Goal: Transaction & Acquisition: Purchase product/service

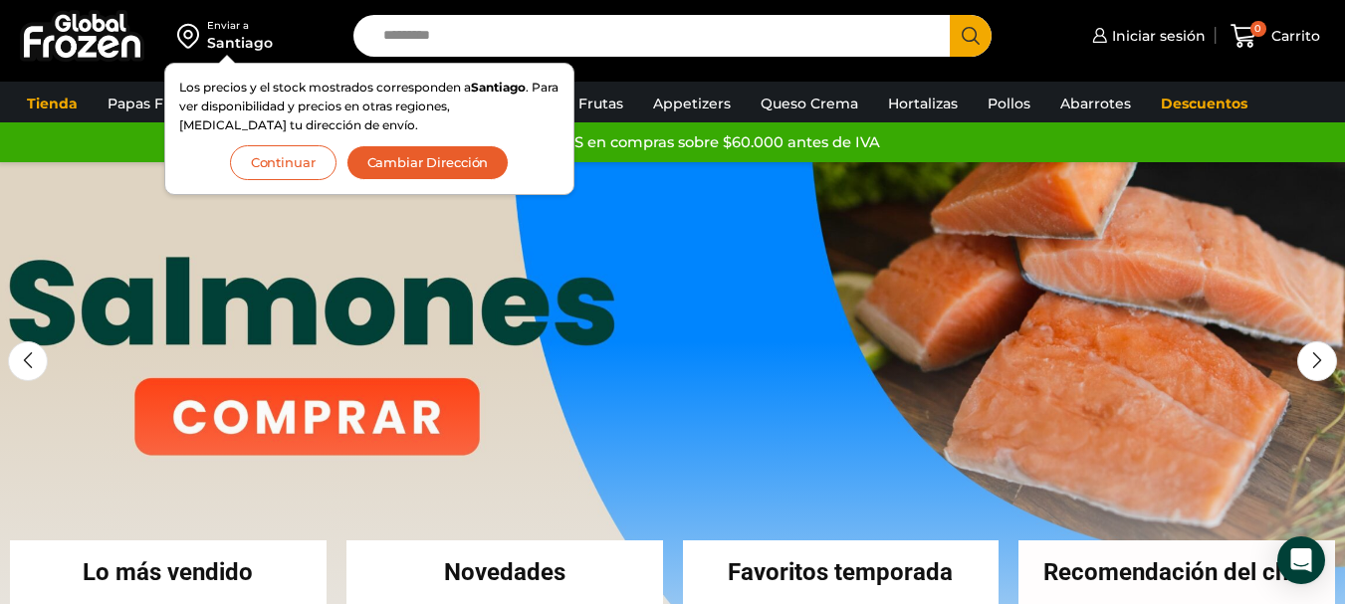
click at [446, 19] on input "Search input" at bounding box center [656, 36] width 566 height 42
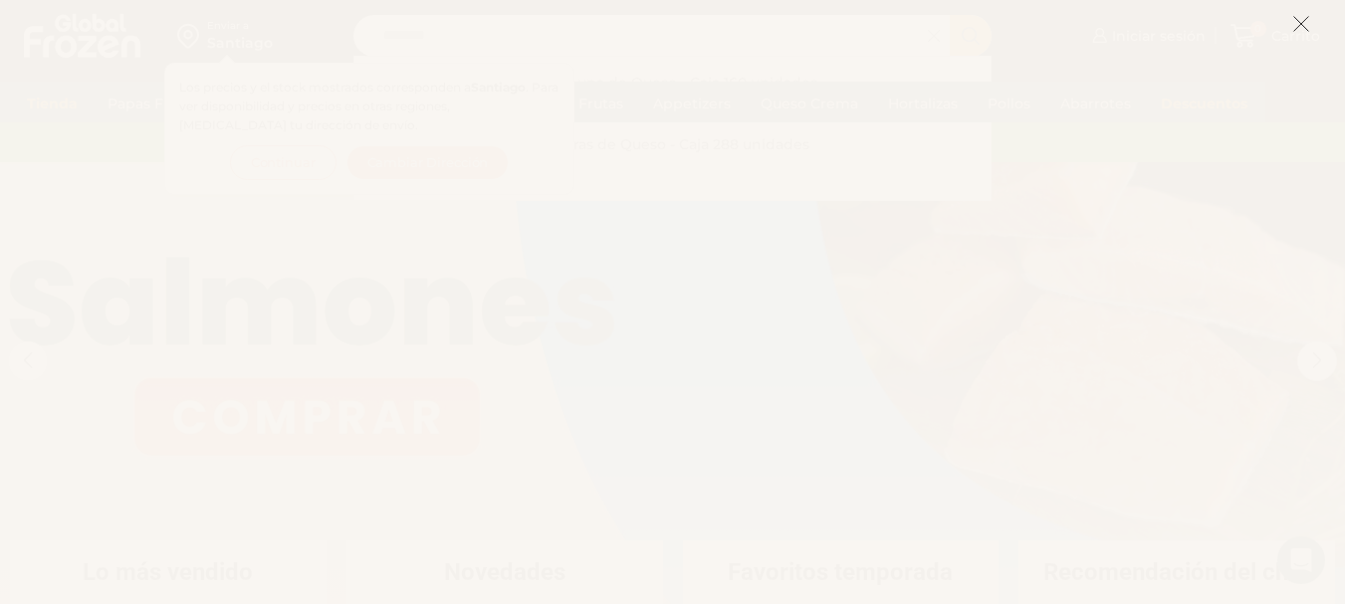
type input "********"
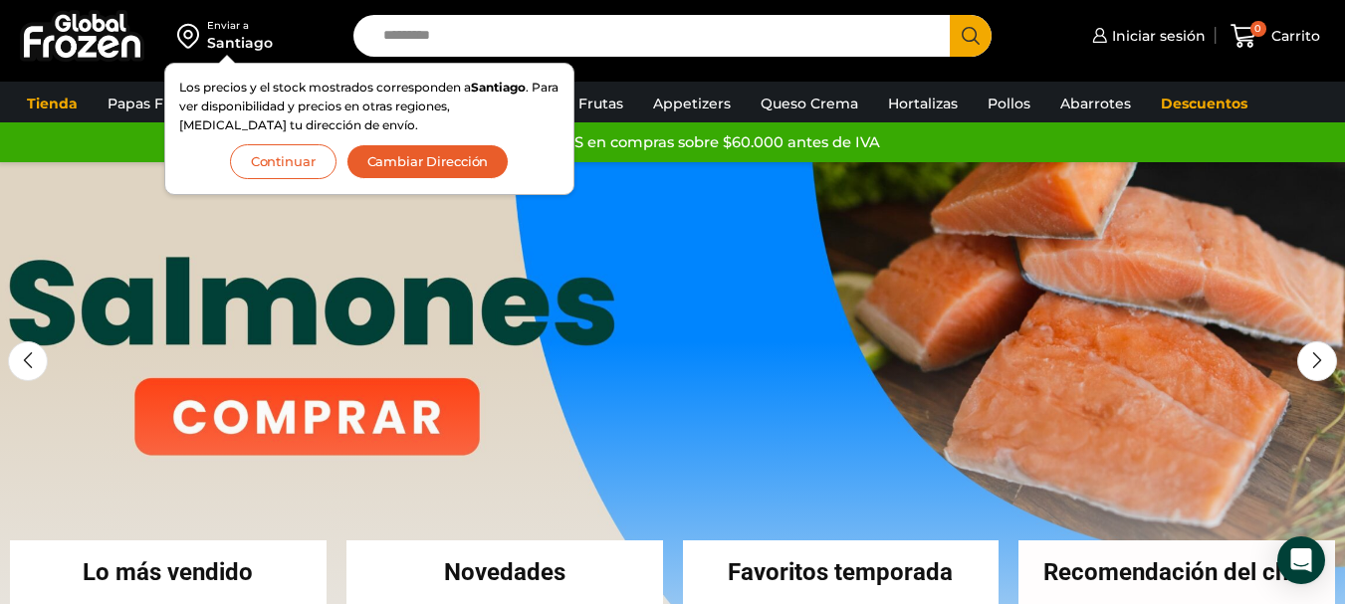
click at [451, 30] on input "Search input" at bounding box center [656, 36] width 566 height 42
click at [438, 50] on input "Search input" at bounding box center [656, 36] width 566 height 42
click at [301, 156] on button "Continuar" at bounding box center [283, 162] width 107 height 35
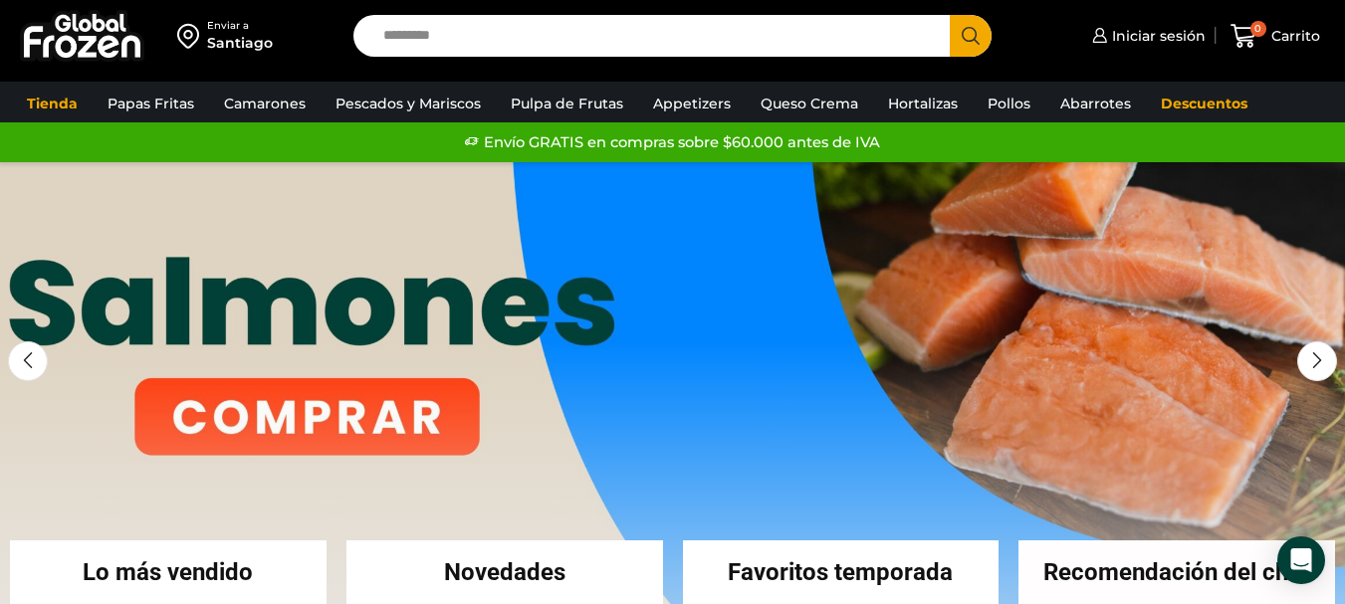
click at [385, 31] on input "Search input" at bounding box center [656, 36] width 566 height 42
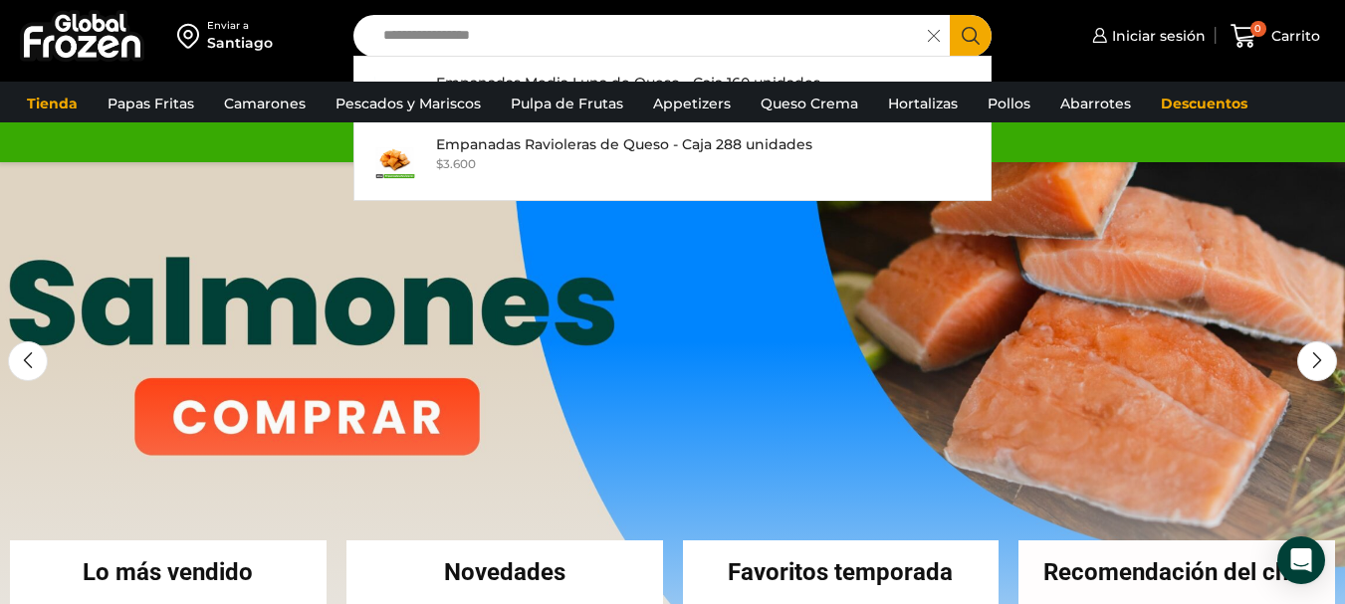
type input "**********"
click at [971, 34] on icon "Search button" at bounding box center [971, 36] width 18 height 18
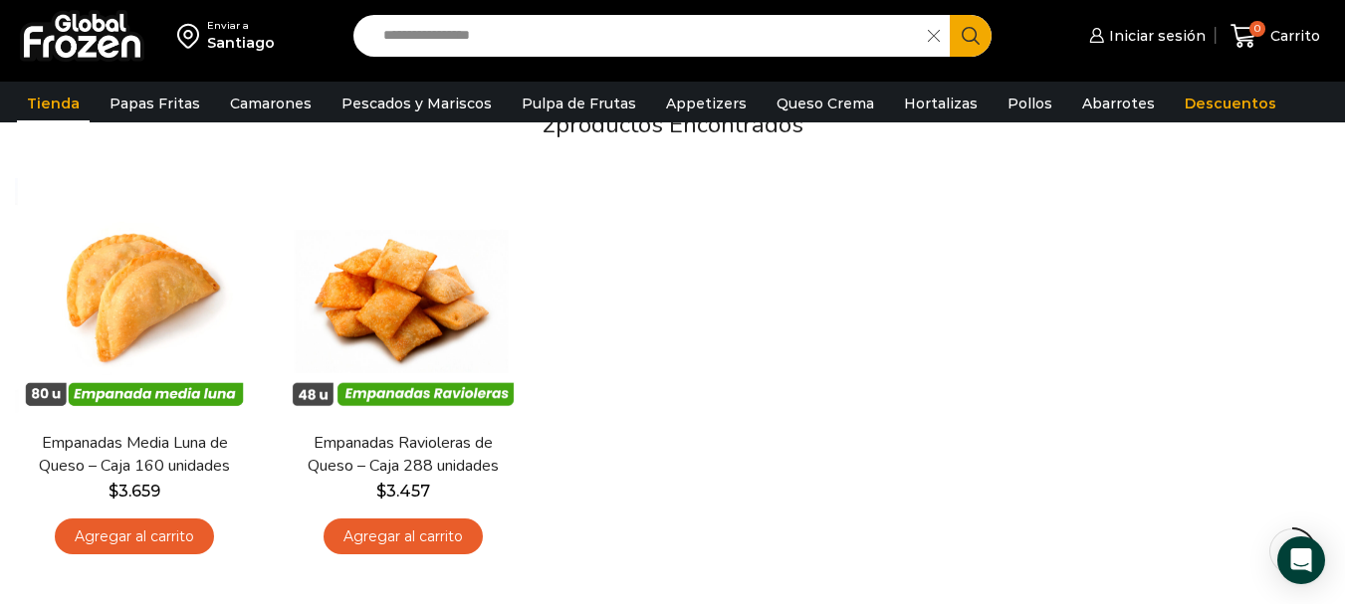
scroll to position [187, 0]
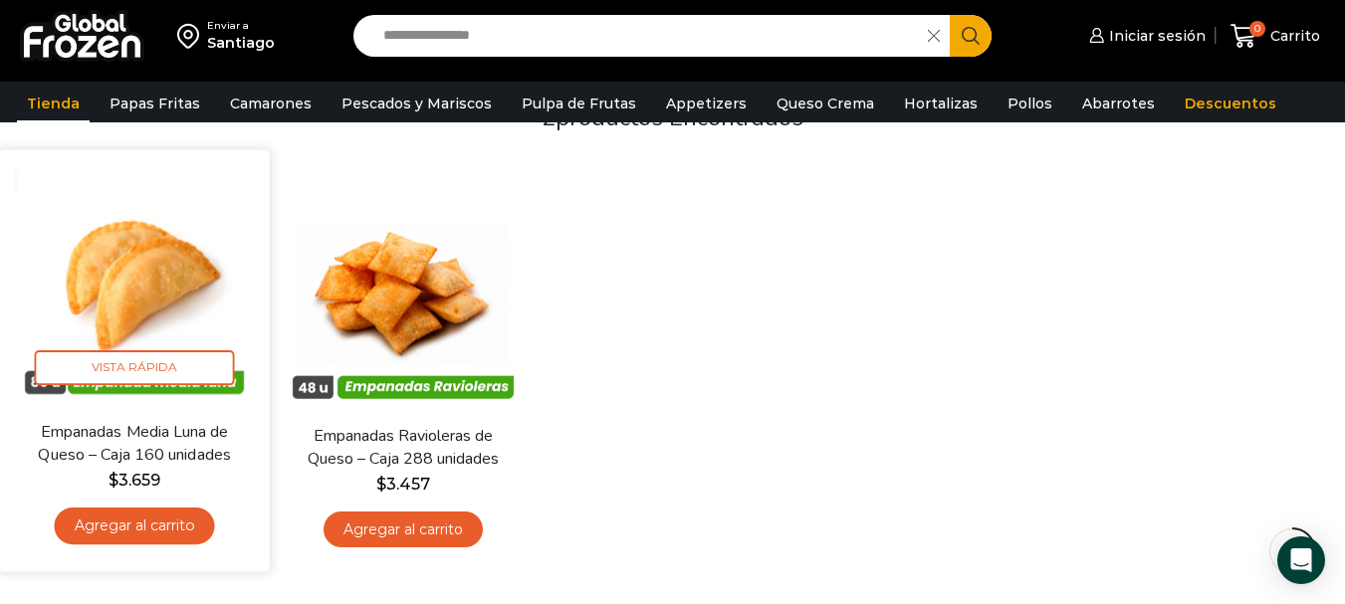
click at [178, 275] on img at bounding box center [134, 284] width 241 height 241
click at [177, 275] on img at bounding box center [134, 284] width 241 height 241
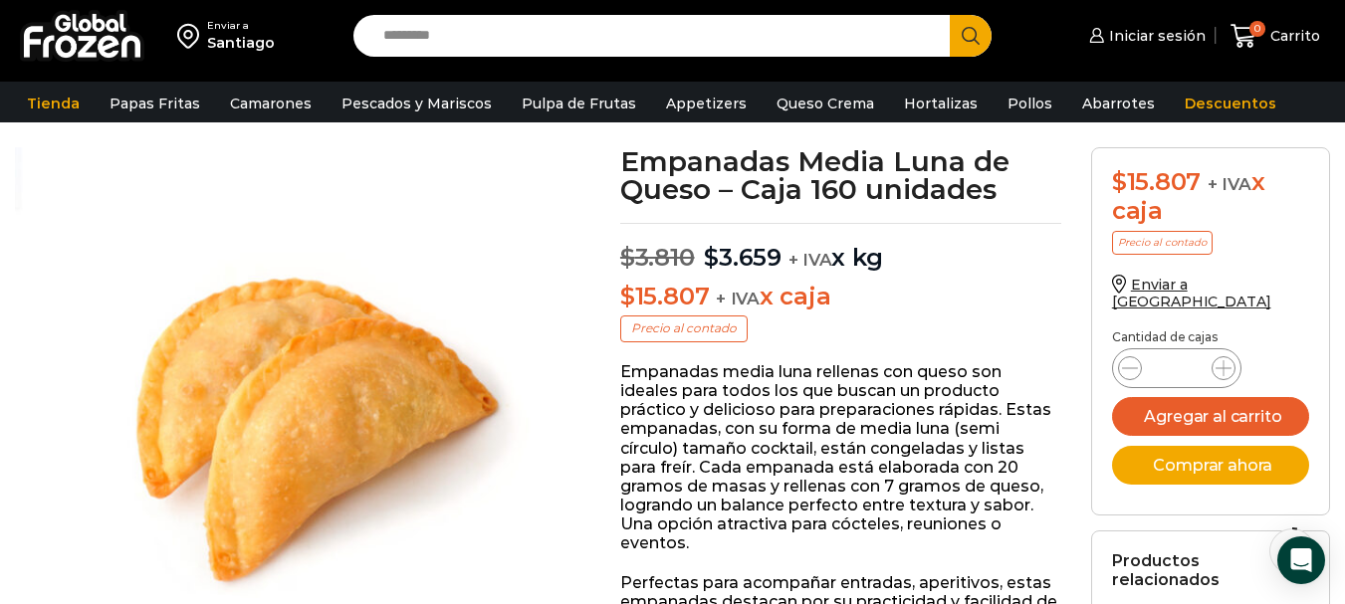
scroll to position [88, 0]
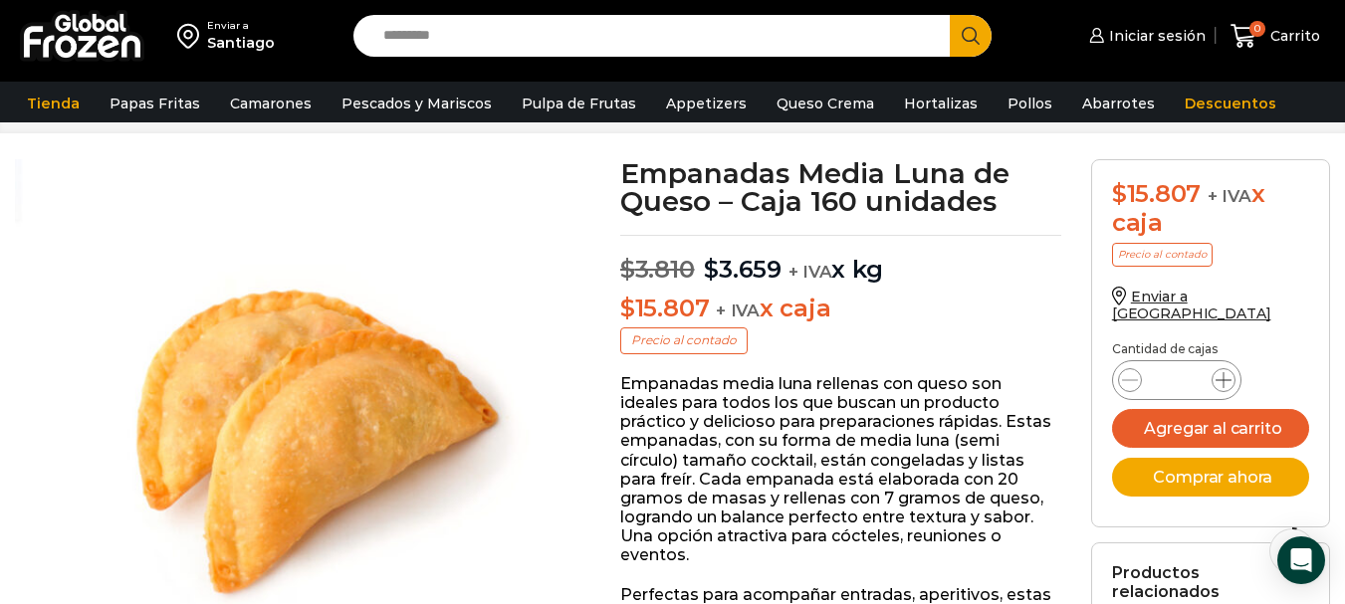
click at [1223, 372] on icon at bounding box center [1223, 380] width 16 height 16
click at [1129, 372] on icon at bounding box center [1130, 380] width 16 height 16
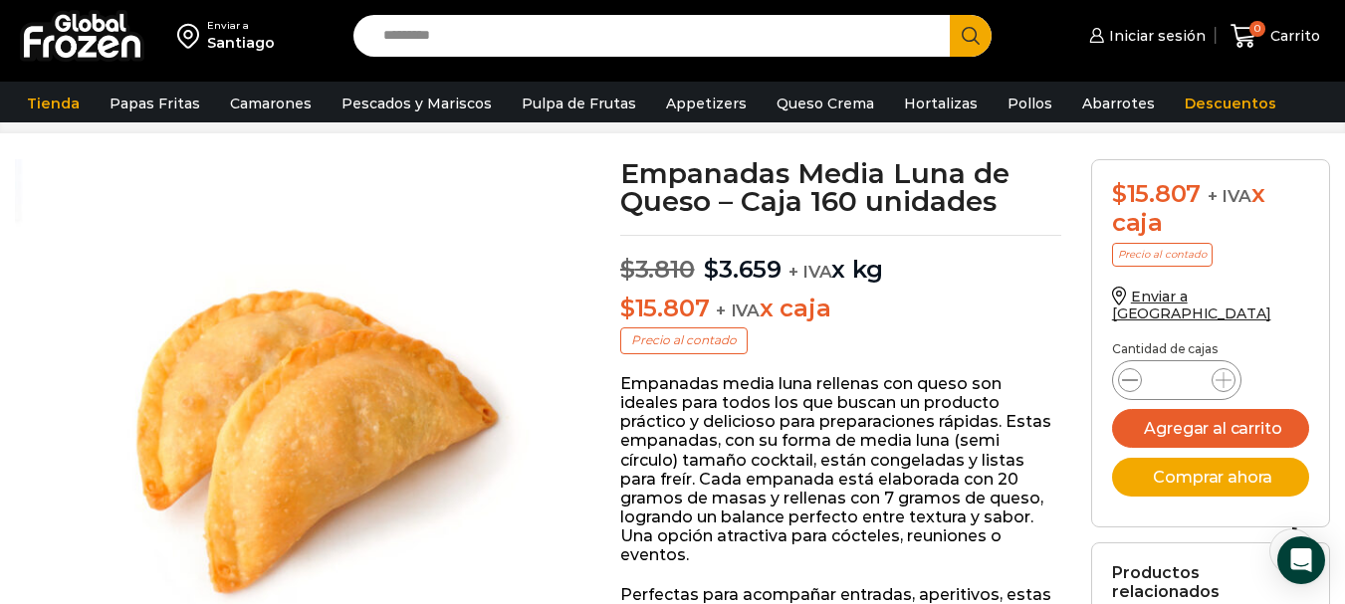
click at [1129, 372] on icon at bounding box center [1130, 380] width 16 height 16
type input "*"
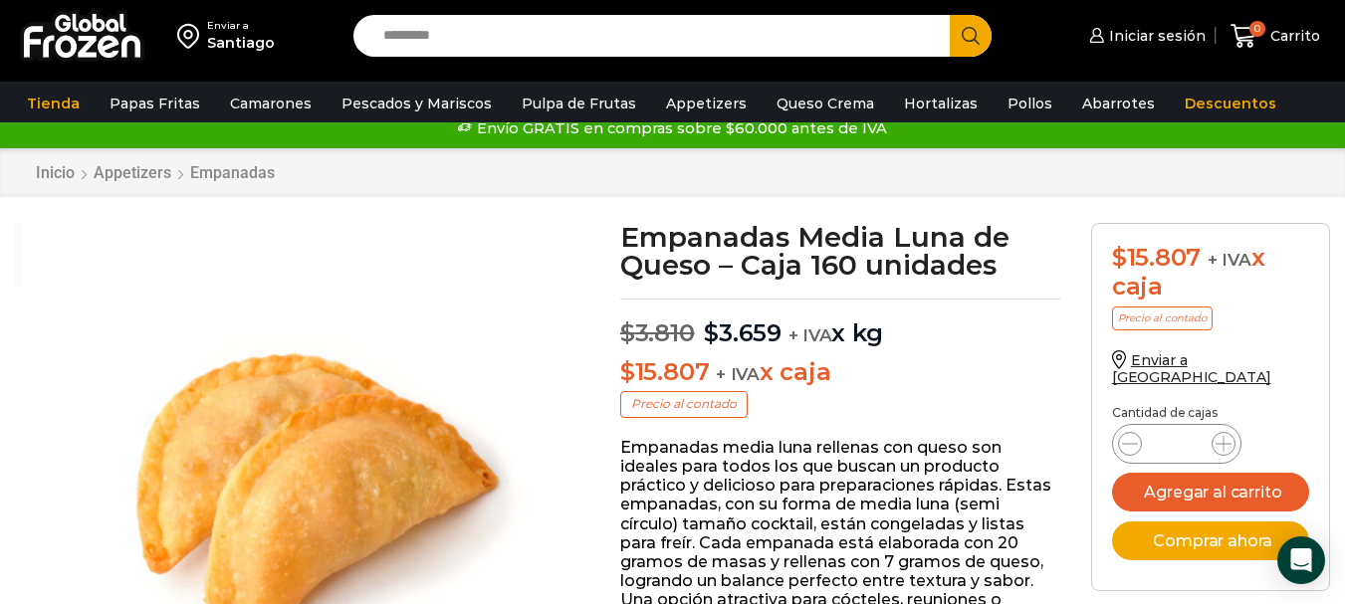
scroll to position [0, 0]
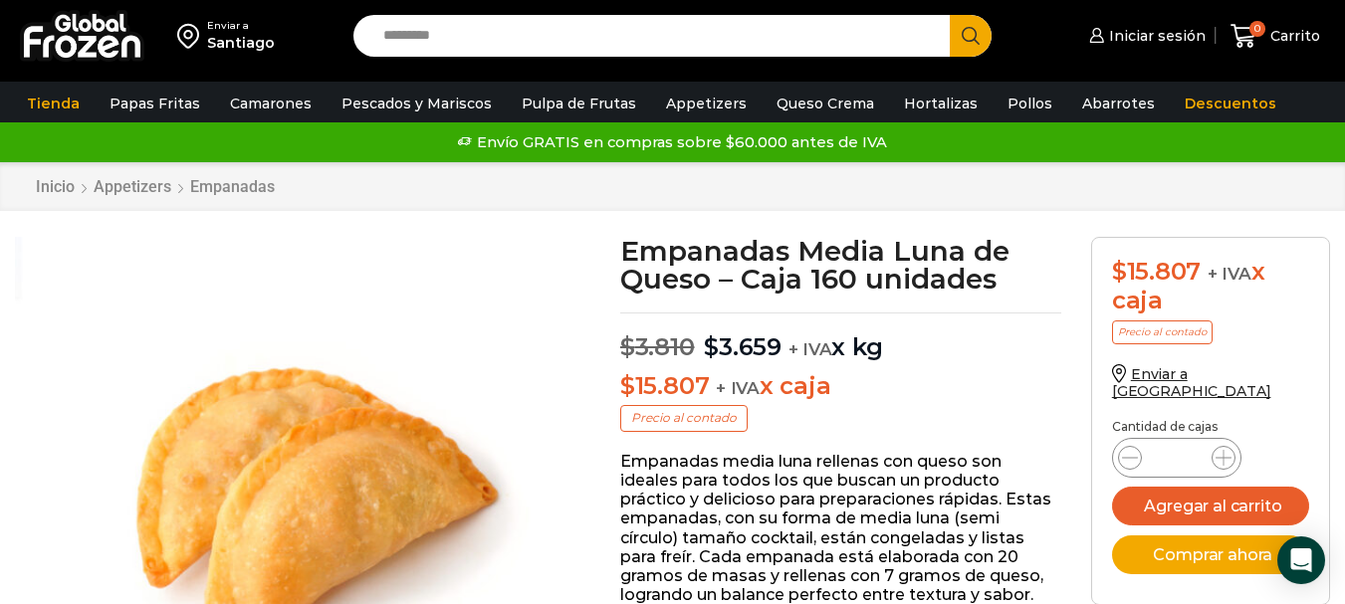
click at [386, 25] on input "Search input" at bounding box center [656, 36] width 566 height 42
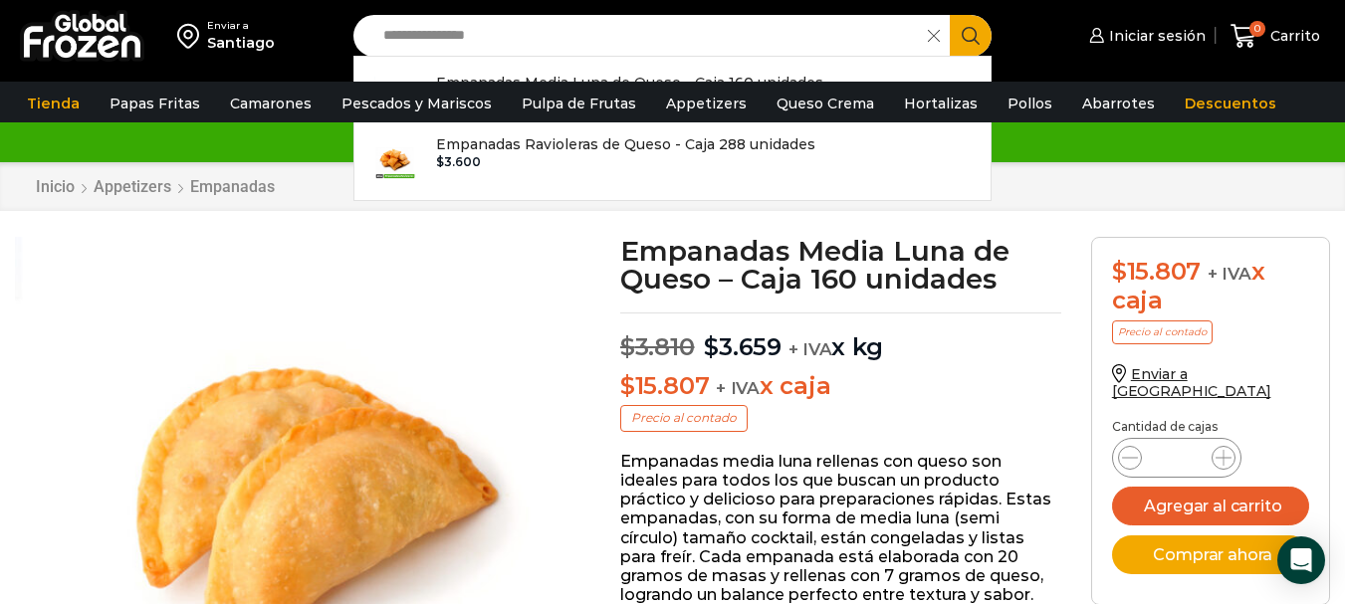
type input "**********"
click at [970, 32] on icon "Search button" at bounding box center [971, 36] width 18 height 18
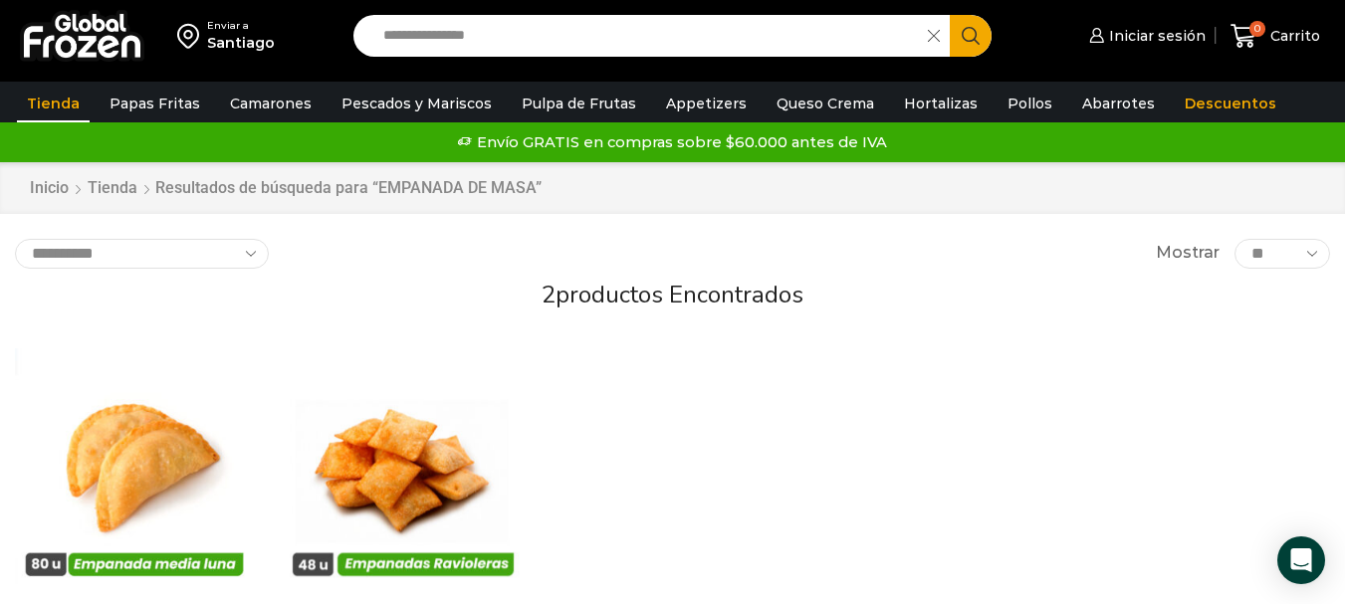
click at [490, 29] on input "**********" at bounding box center [645, 36] width 545 height 42
click at [492, 23] on input "****" at bounding box center [645, 36] width 545 height 42
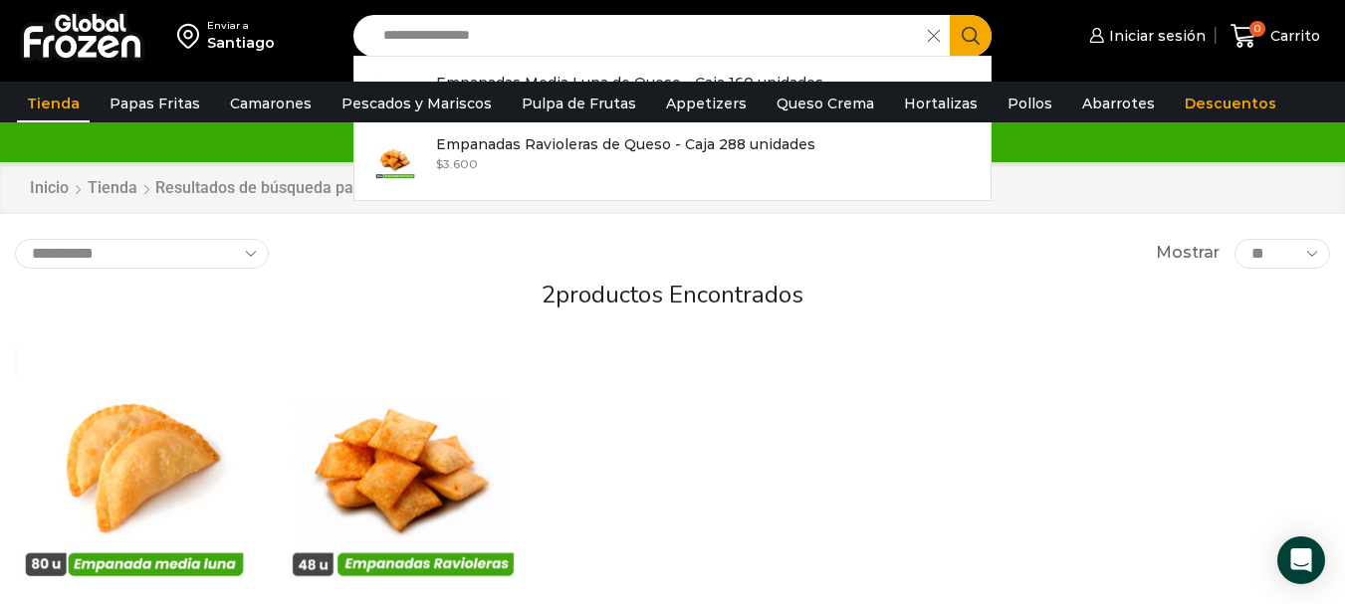
type input "**********"
click at [965, 30] on icon "Search button" at bounding box center [971, 36] width 18 height 18
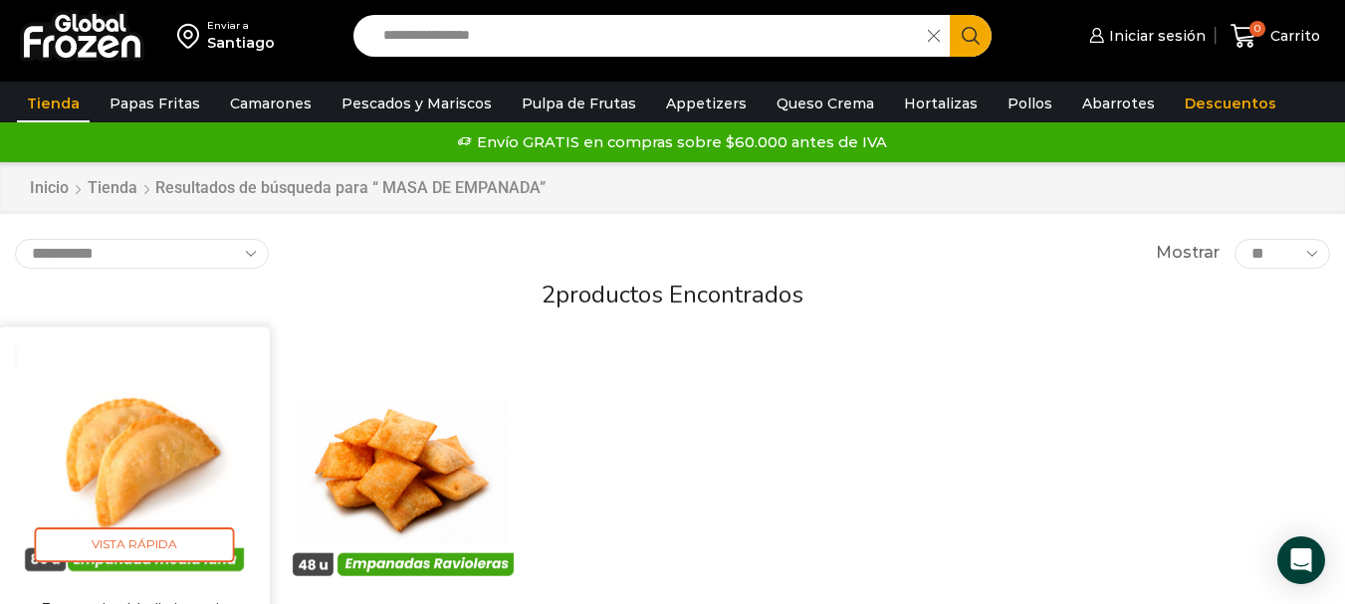
click at [167, 434] on img at bounding box center [134, 461] width 241 height 241
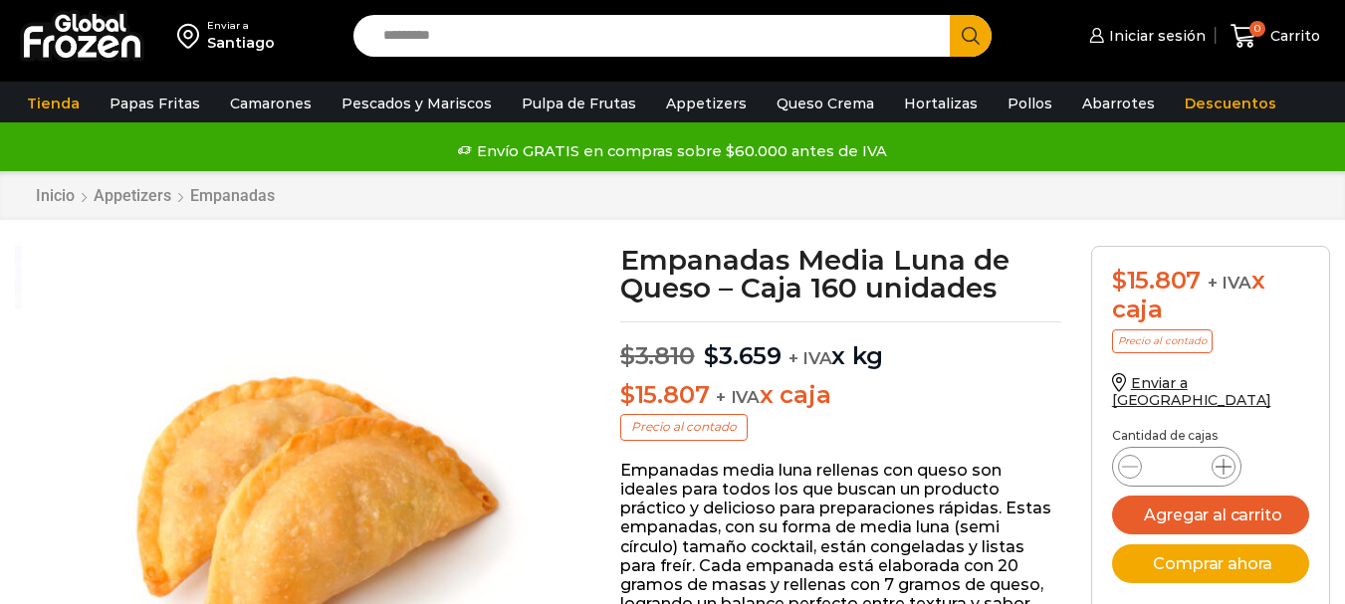
scroll to position [1, 0]
click at [1221, 459] on icon at bounding box center [1223, 467] width 16 height 16
click at [1222, 459] on icon at bounding box center [1223, 467] width 16 height 16
type input "*"
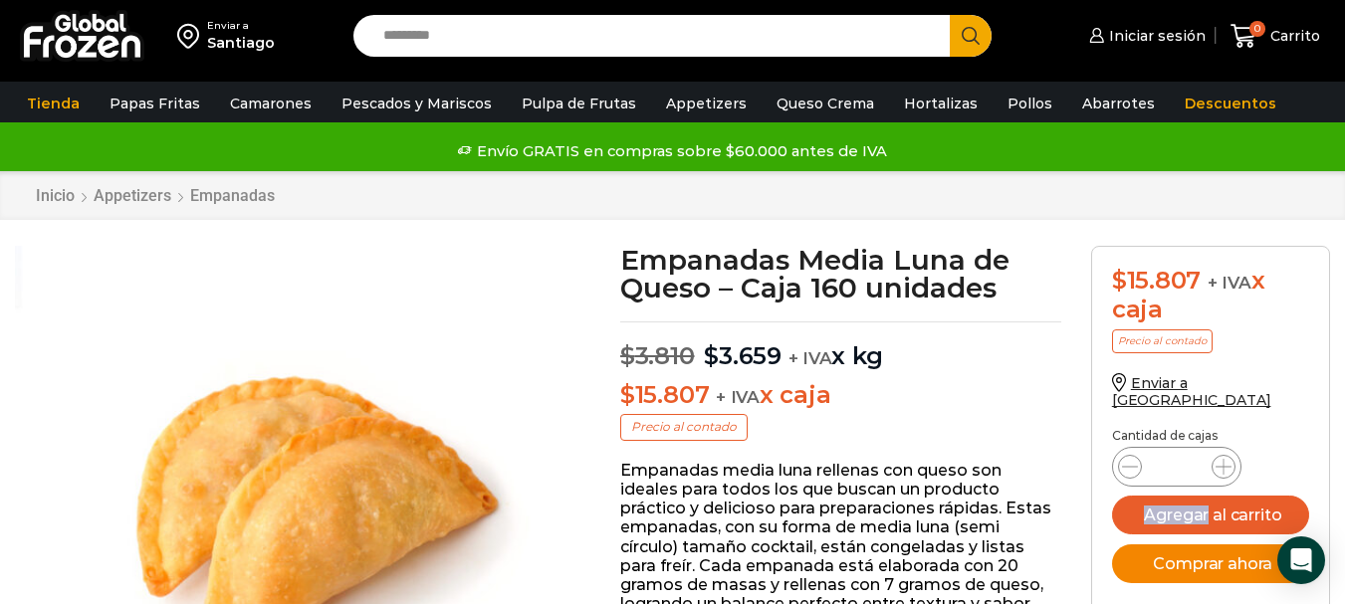
click at [1239, 545] on button "Comprar ahora" at bounding box center [1210, 564] width 197 height 39
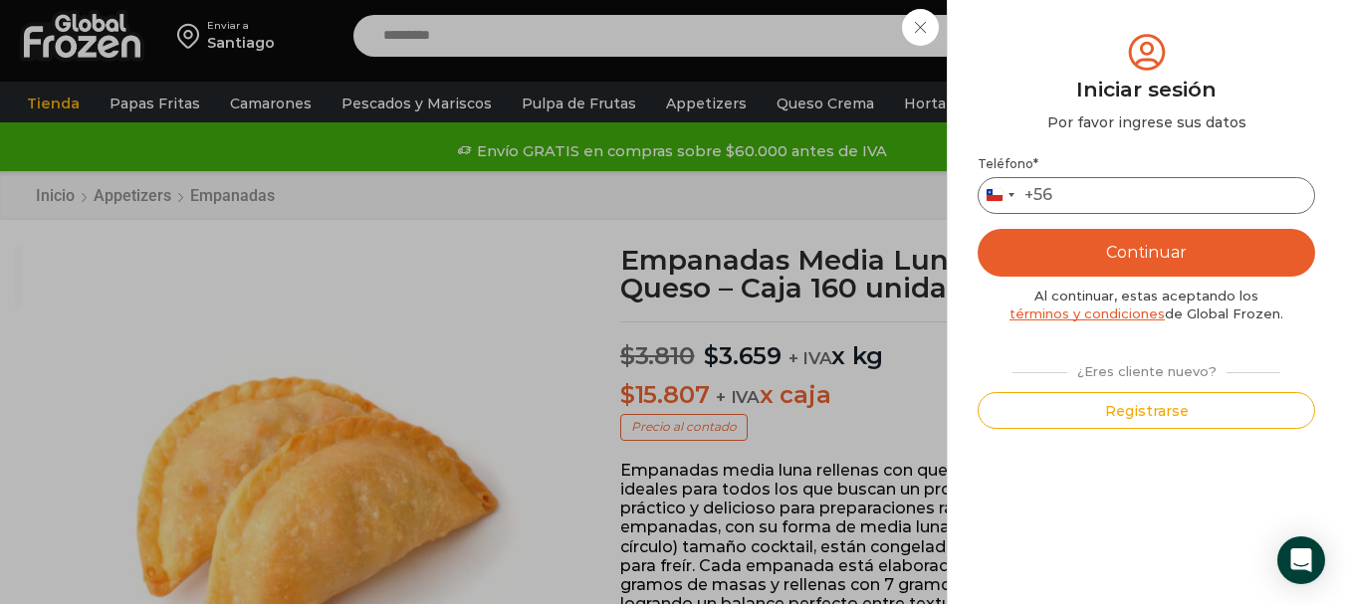
click at [1075, 185] on input "Teléfono *" at bounding box center [1146, 195] width 337 height 37
type input "*********"
click at [1192, 246] on button "Continuar" at bounding box center [1146, 253] width 337 height 48
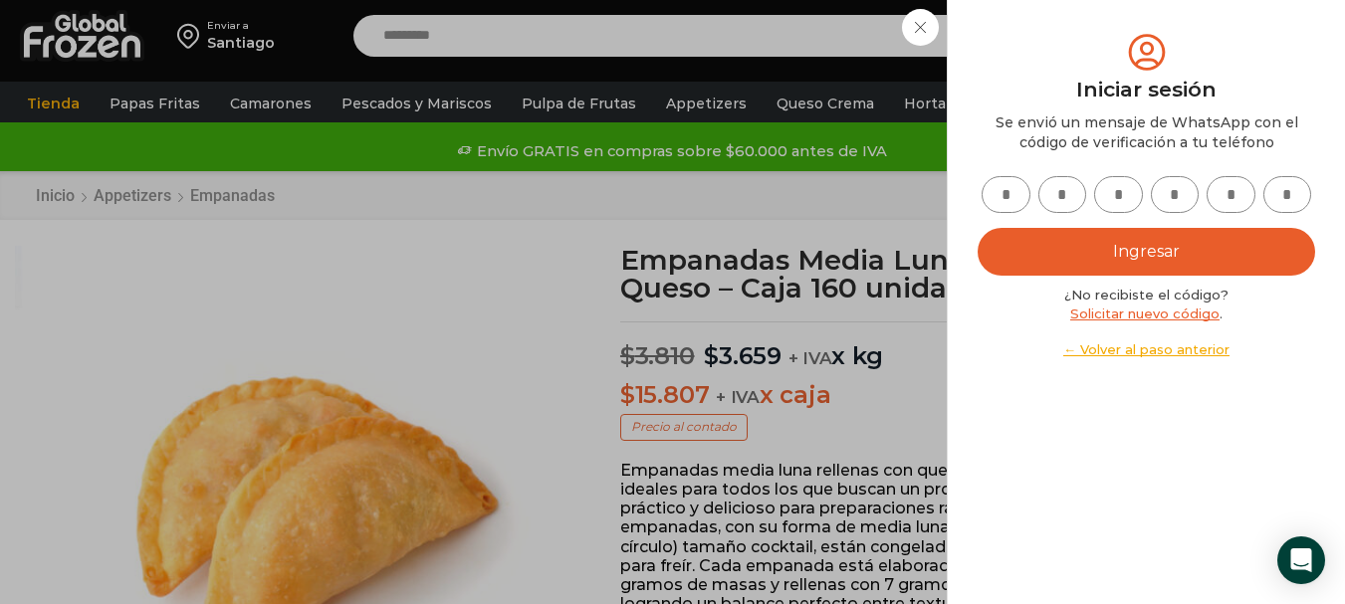
click at [1015, 199] on input "text" at bounding box center [1006, 194] width 49 height 37
type input "*"
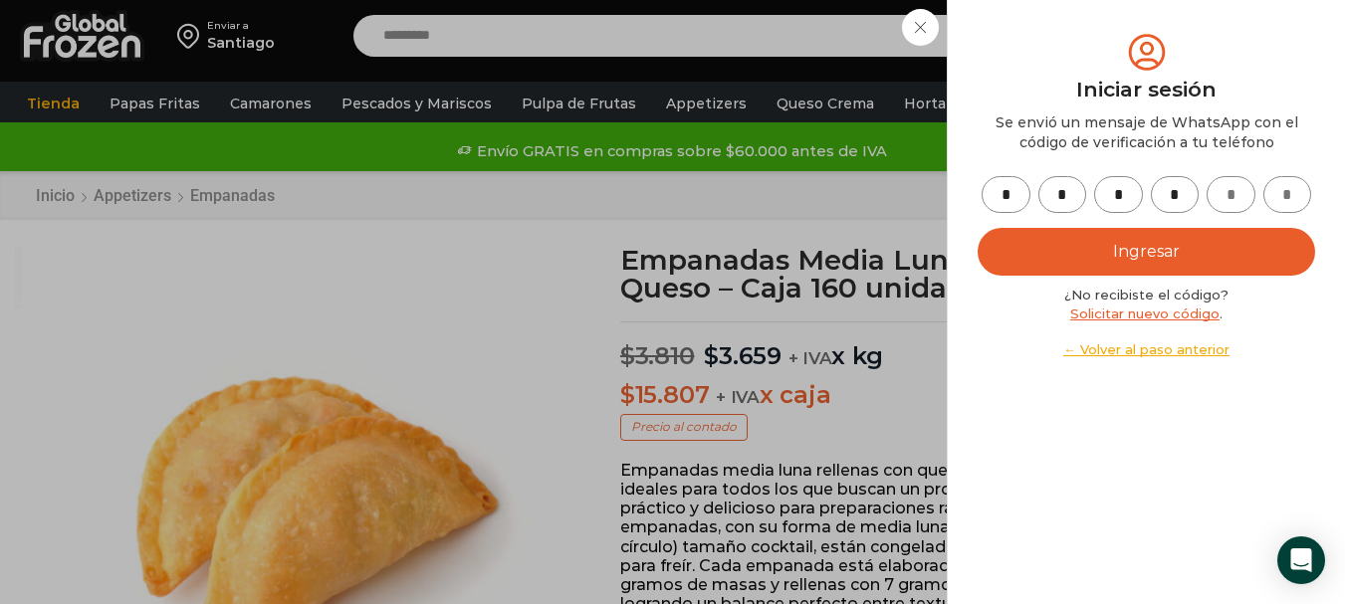
type input "*"
click at [1251, 239] on button "Ingresar" at bounding box center [1146, 252] width 337 height 48
click at [1243, 236] on button "Ingresar" at bounding box center [1146, 252] width 337 height 48
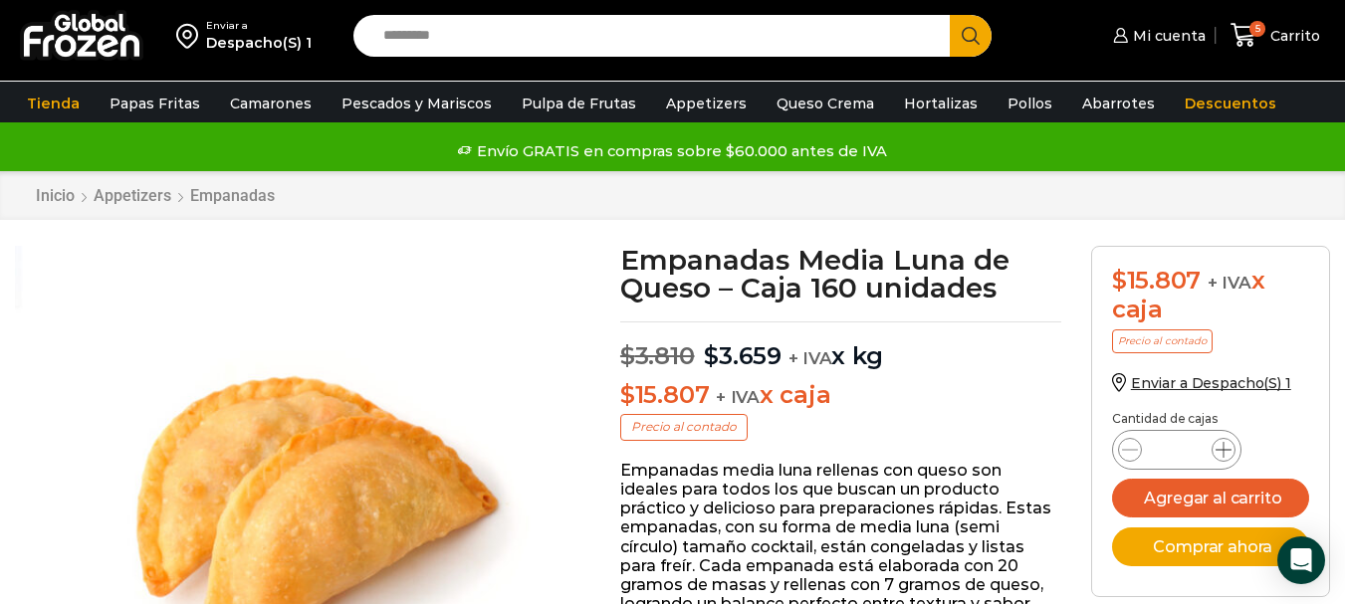
click at [1230, 452] on icon at bounding box center [1223, 450] width 16 height 16
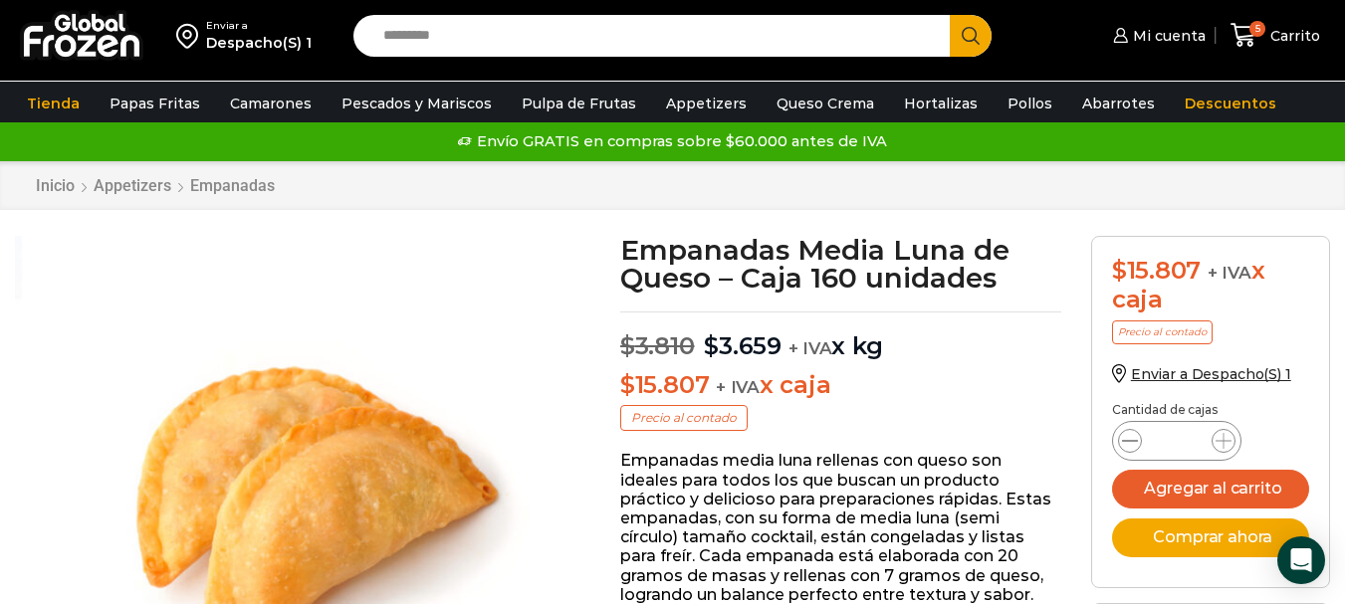
click at [1122, 443] on icon at bounding box center [1130, 441] width 16 height 16
type input "*"
click at [1122, 443] on icon at bounding box center [1130, 441] width 16 height 16
drag, startPoint x: 1125, startPoint y: 435, endPoint x: 1136, endPoint y: 404, distance: 32.7
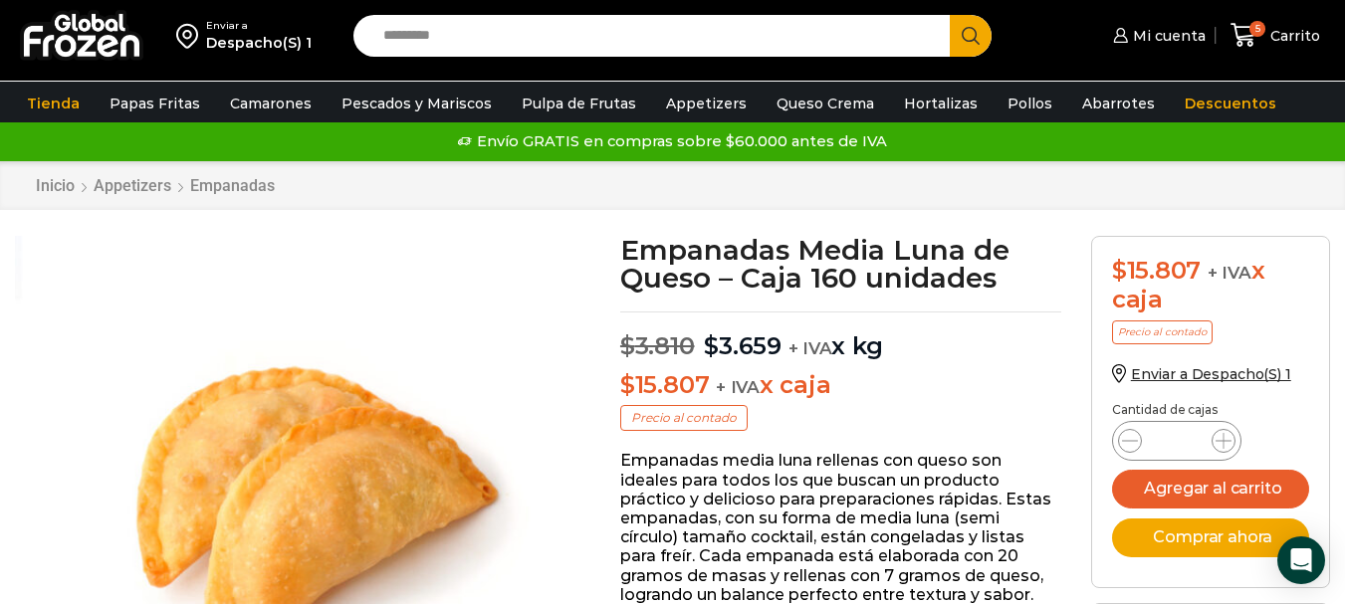
click at [1126, 434] on icon at bounding box center [1130, 441] width 16 height 16
click at [1244, 32] on icon at bounding box center [1243, 35] width 27 height 27
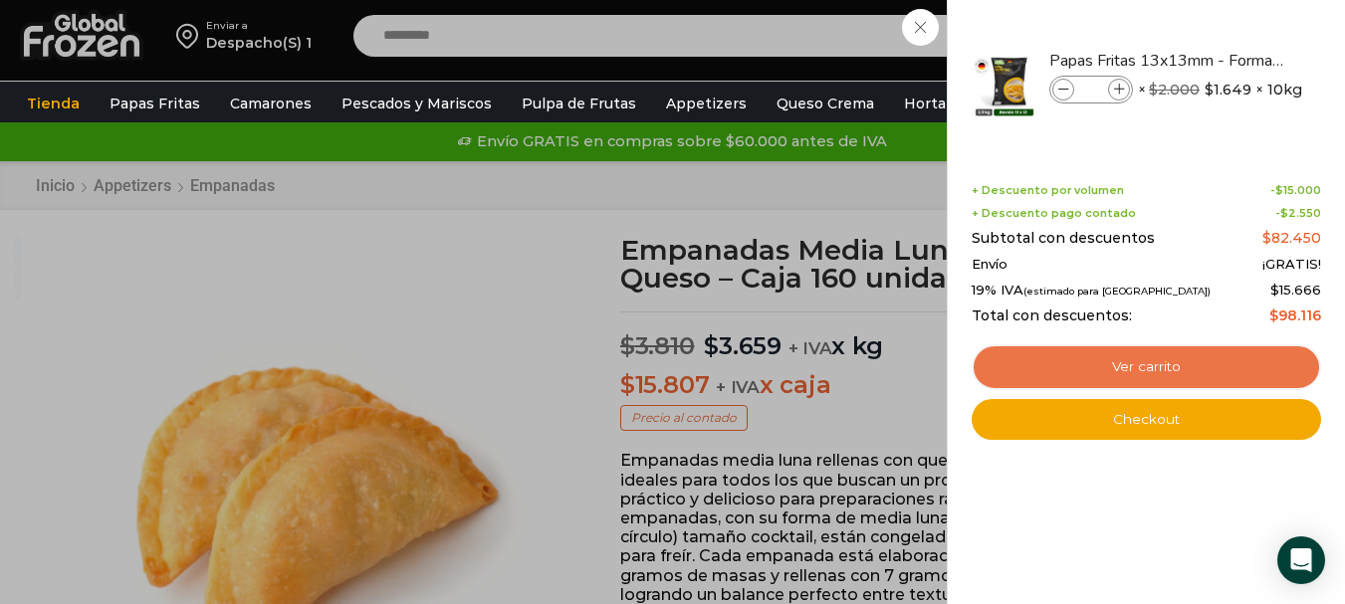
click at [1198, 363] on link "Ver carrito" at bounding box center [1146, 367] width 349 height 46
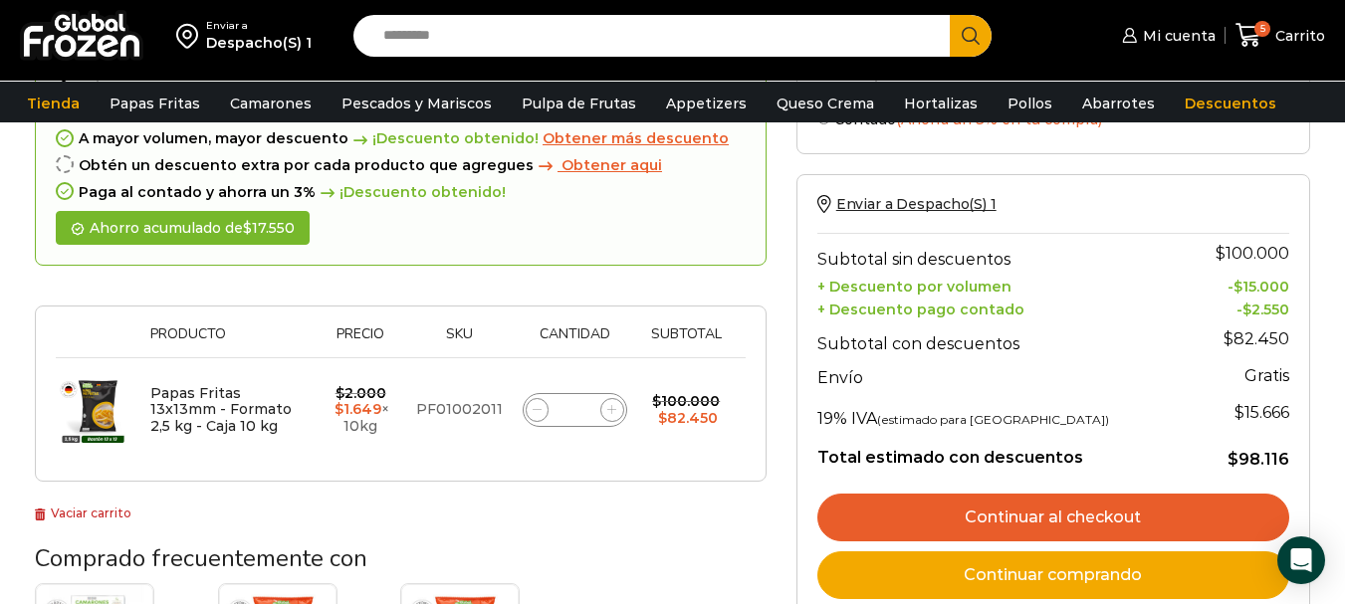
scroll to position [152, 0]
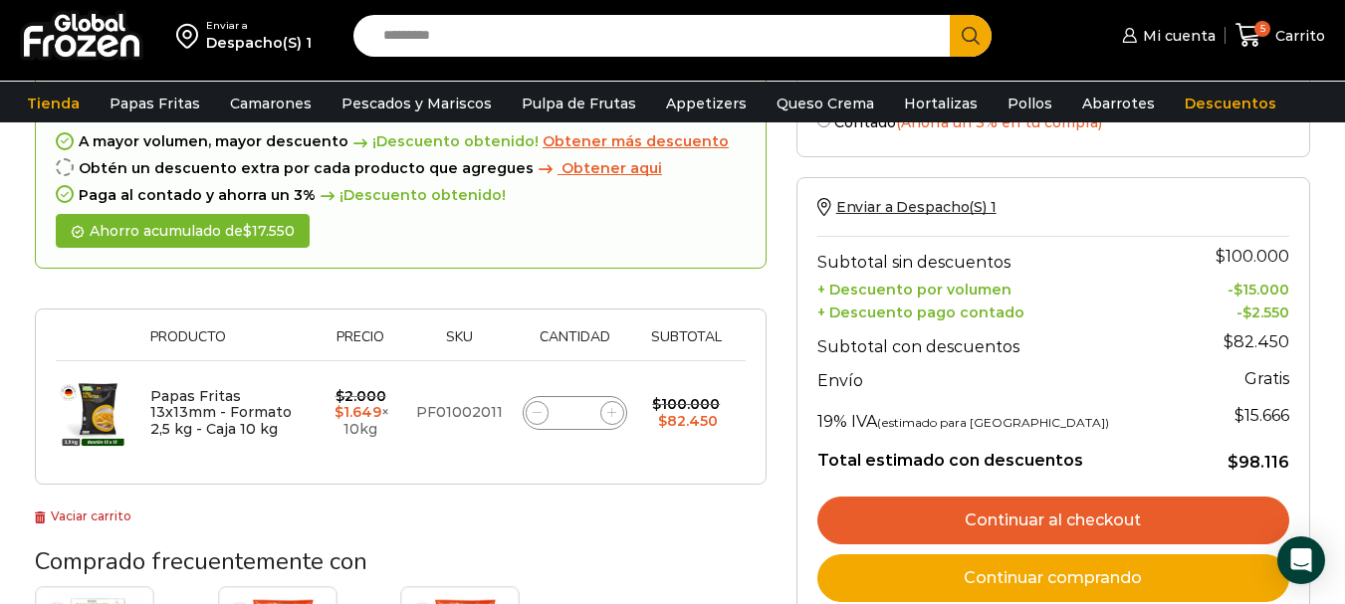
click at [533, 411] on icon at bounding box center [537, 412] width 9 height 9
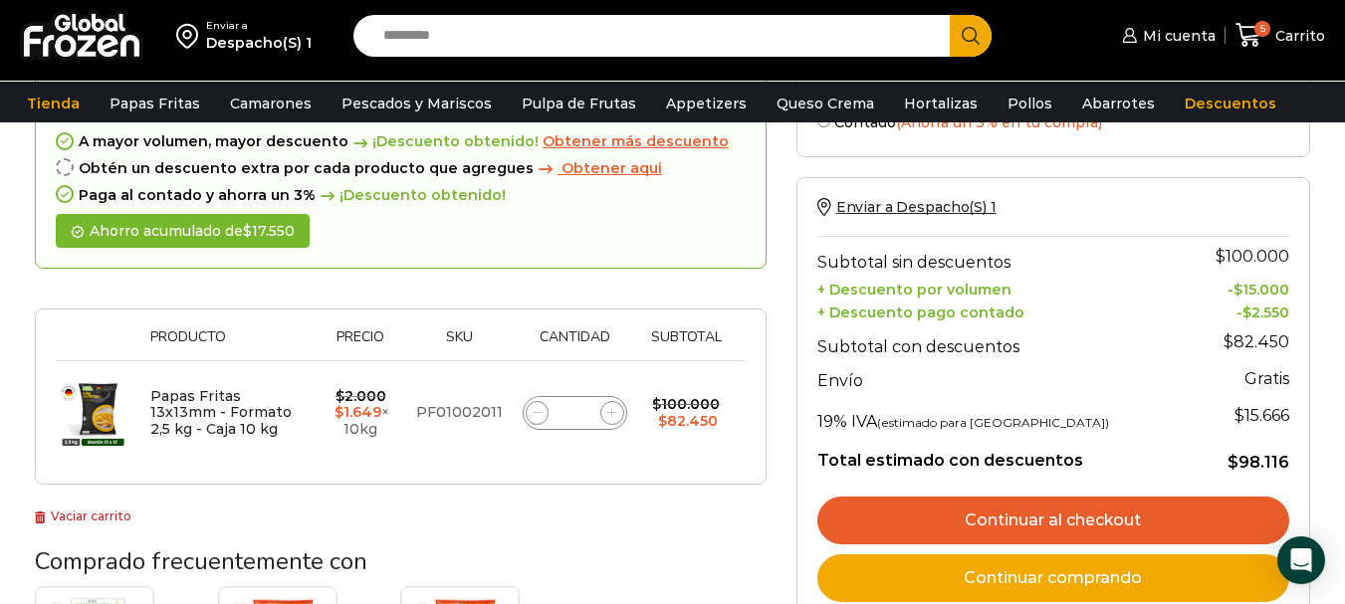
type input "*"
click at [533, 411] on icon at bounding box center [537, 412] width 9 height 9
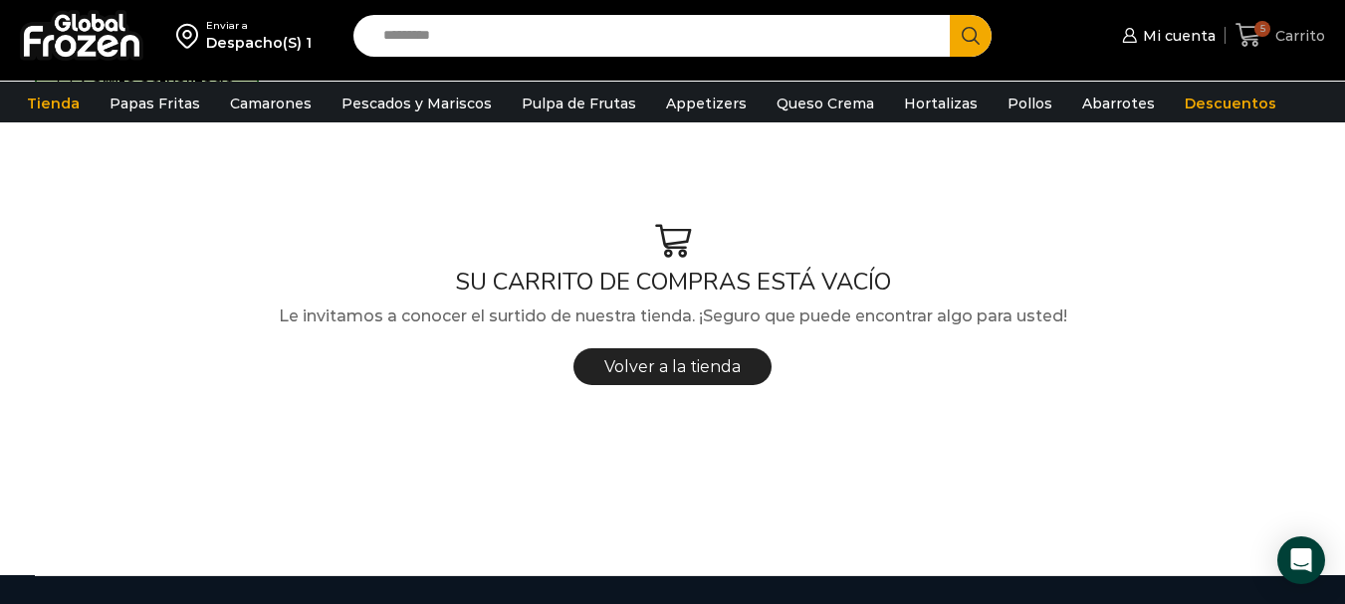
click at [1246, 31] on icon at bounding box center [1248, 35] width 27 height 27
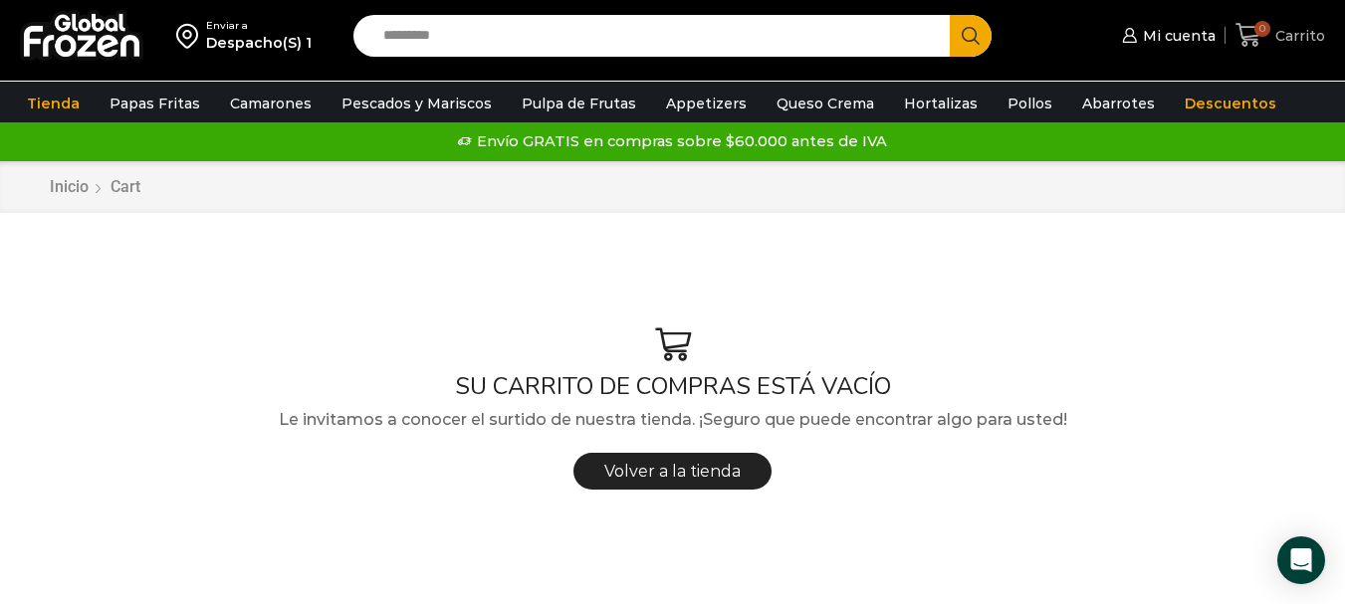
click at [1283, 33] on span "Carrito" at bounding box center [1297, 36] width 55 height 20
click at [1298, 560] on icon "Open Intercom Messenger" at bounding box center [1300, 560] width 23 height 26
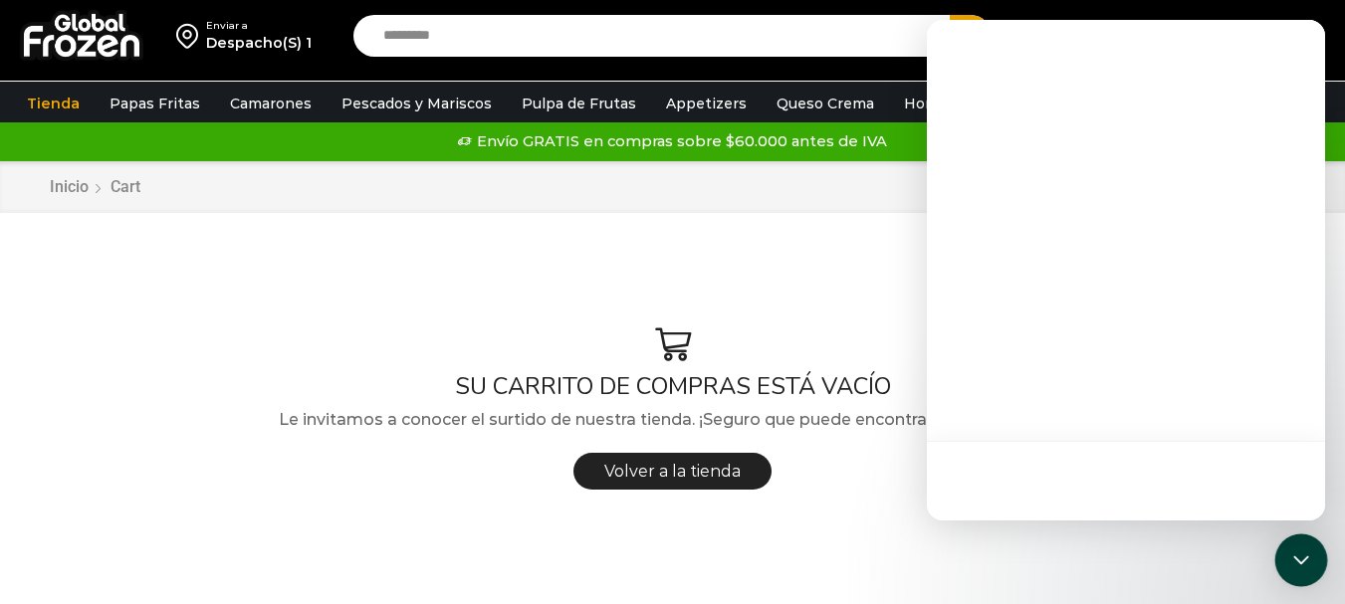
click at [1298, 559] on icon "Open Intercom Messenger" at bounding box center [1301, 560] width 26 height 26
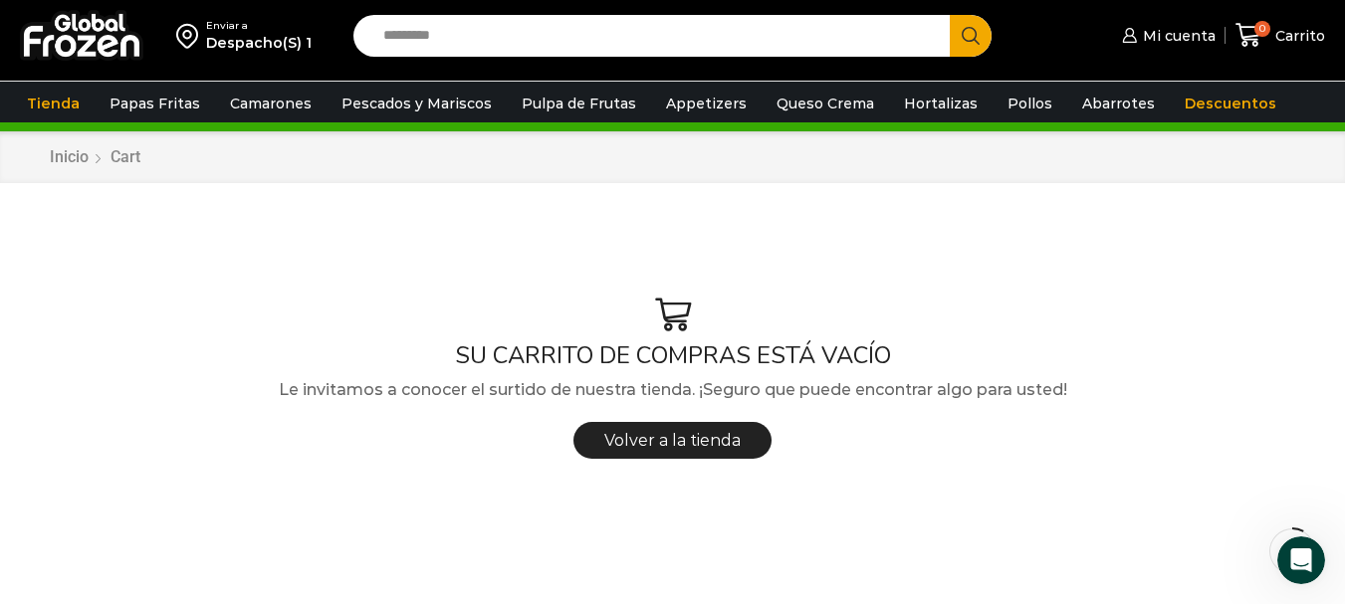
scroll to position [39, 0]
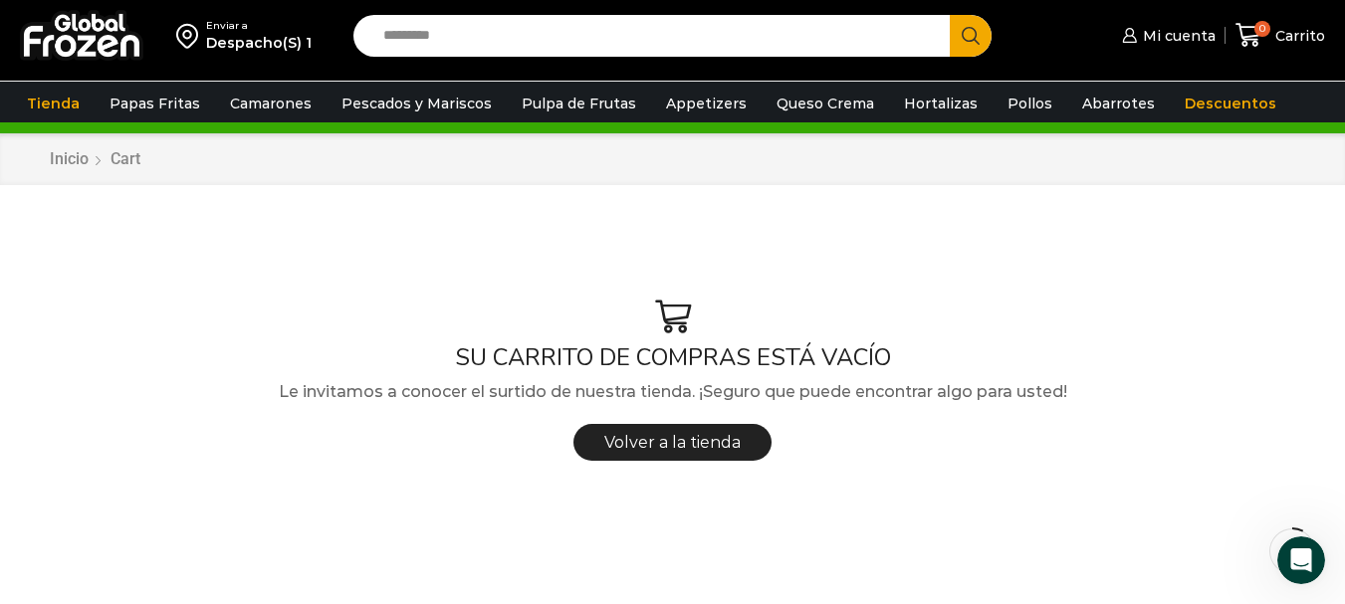
click at [393, 36] on input "Search input" at bounding box center [656, 36] width 566 height 42
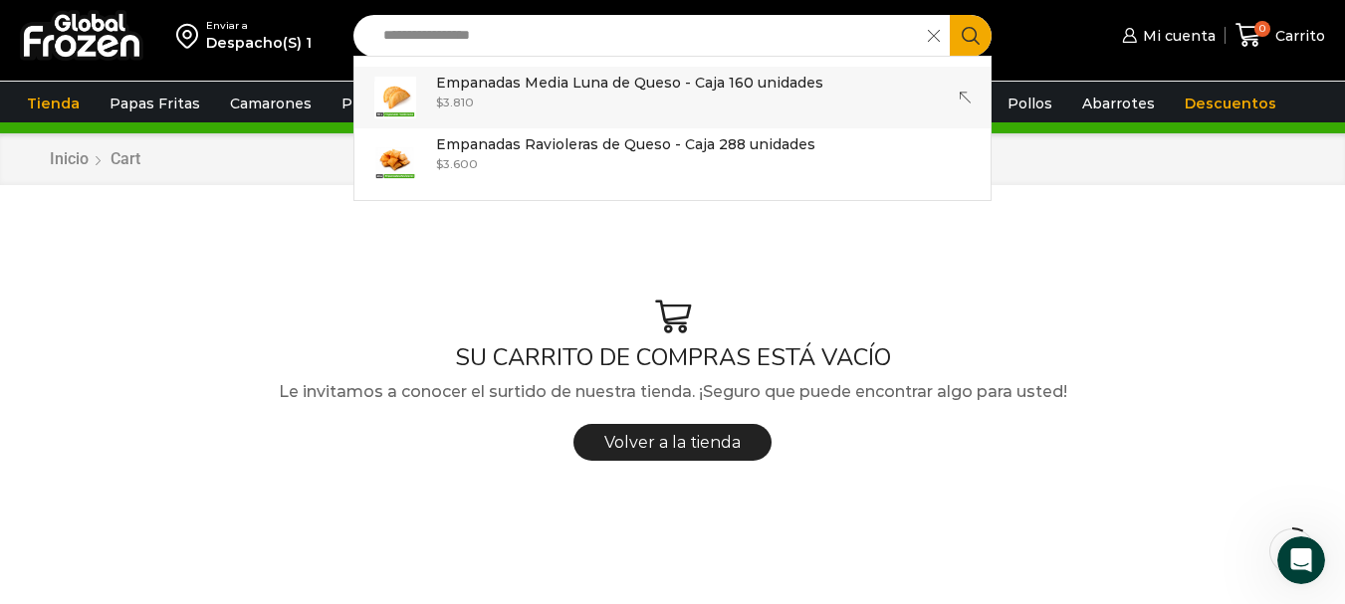
click at [583, 98] on div "$ 3.810" at bounding box center [629, 102] width 387 height 17
type input "**********"
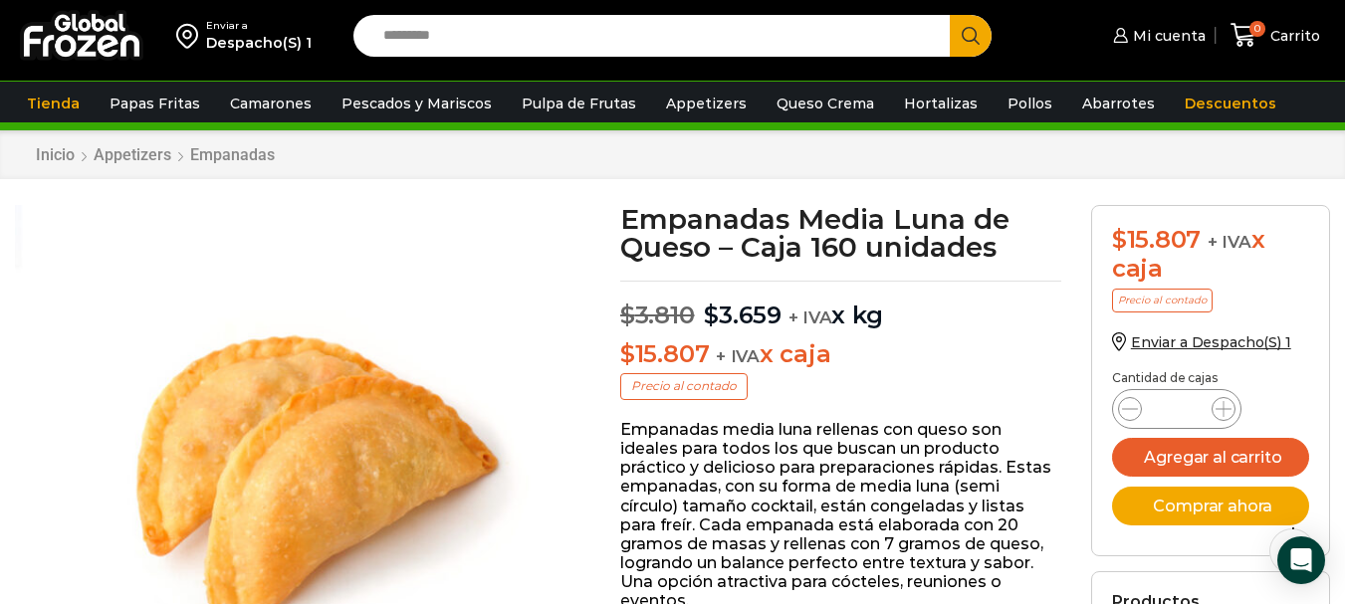
scroll to position [24, 0]
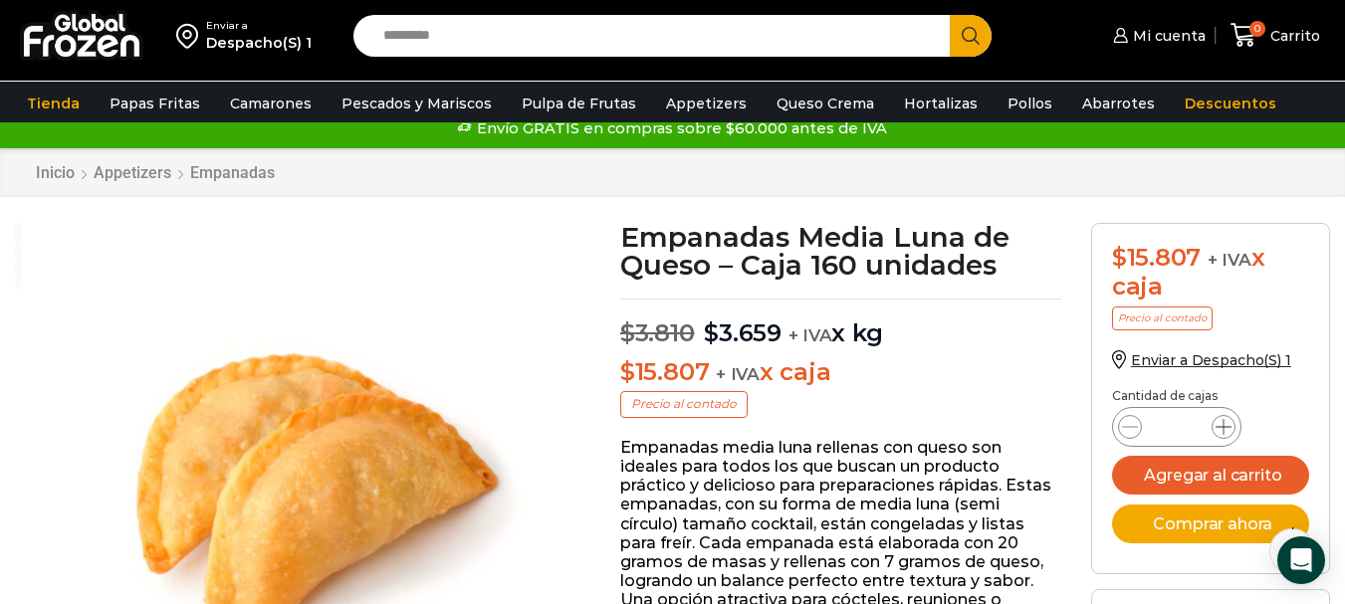
click at [1223, 419] on icon at bounding box center [1223, 427] width 16 height 16
click at [1223, 421] on icon at bounding box center [1223, 427] width 16 height 16
click at [1132, 423] on icon at bounding box center [1130, 427] width 16 height 16
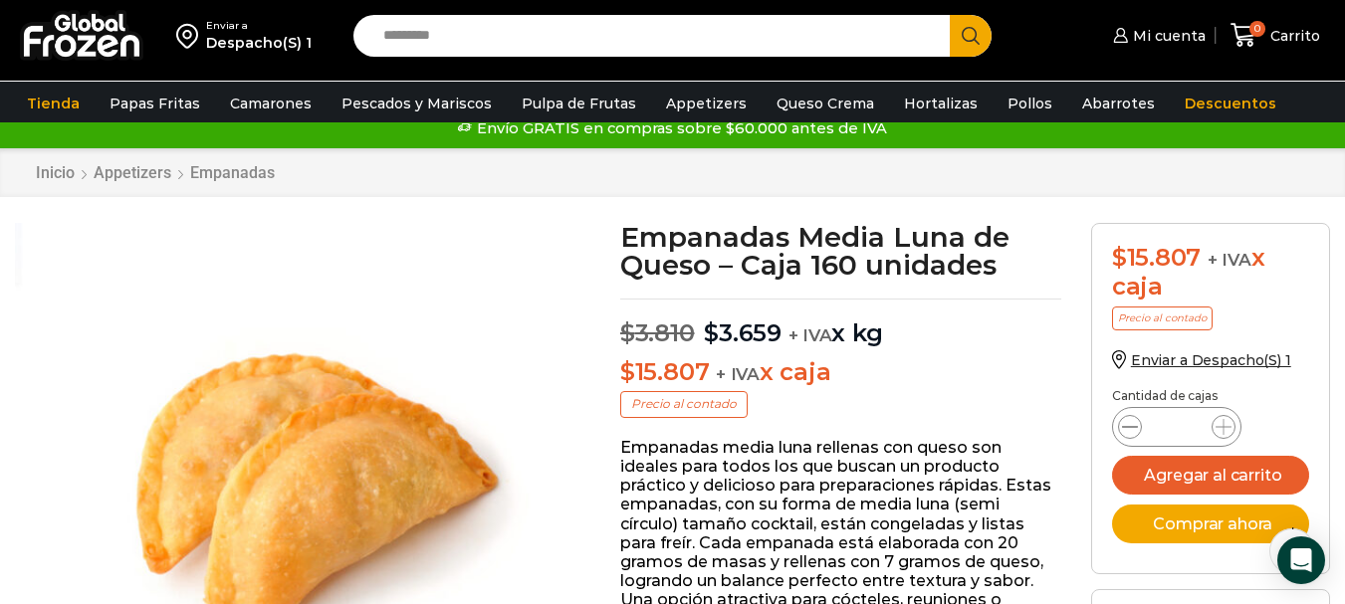
click at [1132, 421] on icon at bounding box center [1130, 427] width 16 height 16
type input "*"
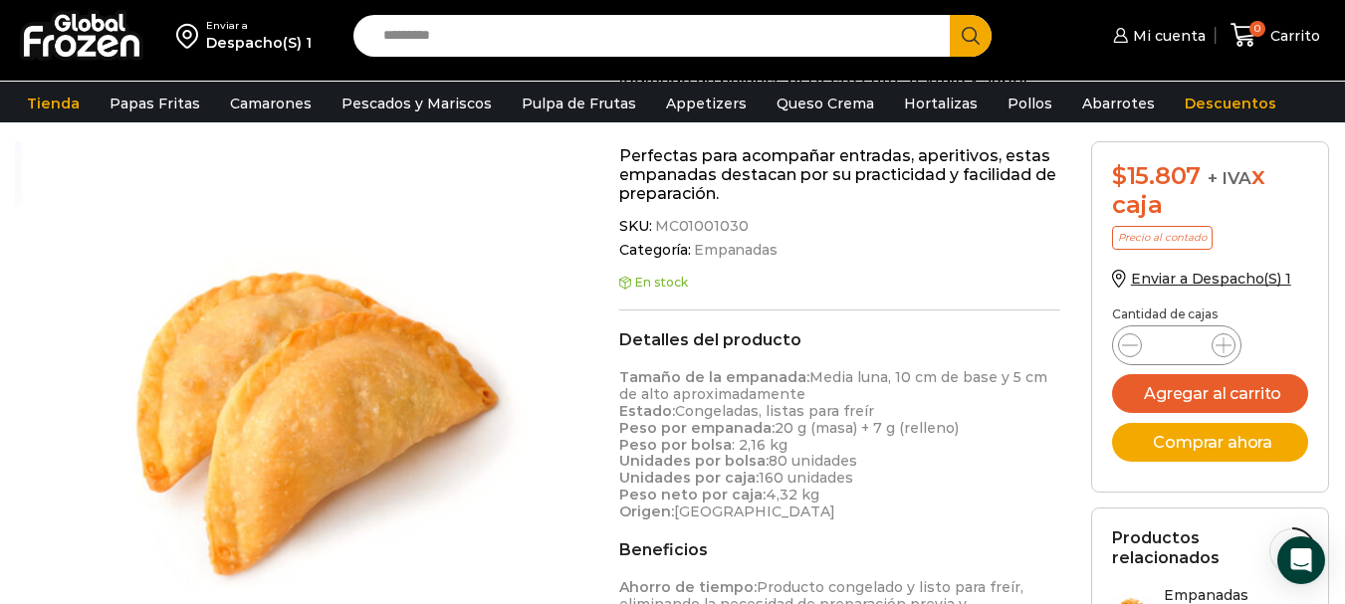
scroll to position [435, 0]
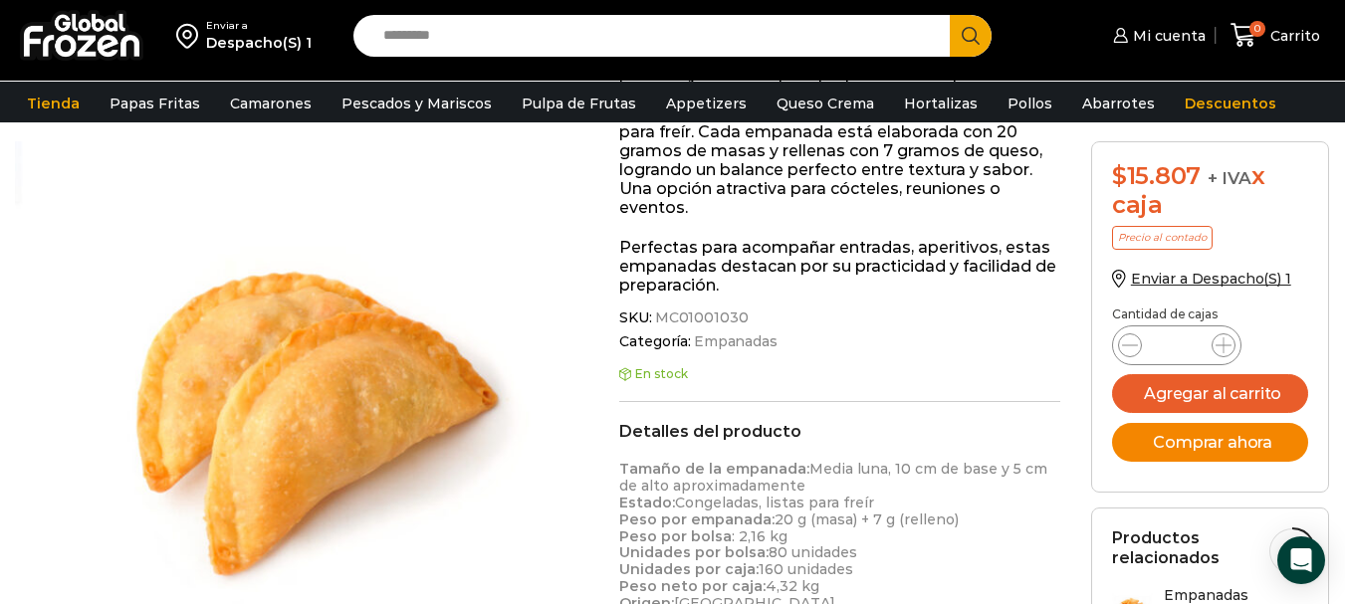
click at [1226, 437] on button "Comprar ahora" at bounding box center [1210, 442] width 197 height 39
click at [1237, 443] on button "Comprar ahora" at bounding box center [1210, 442] width 197 height 39
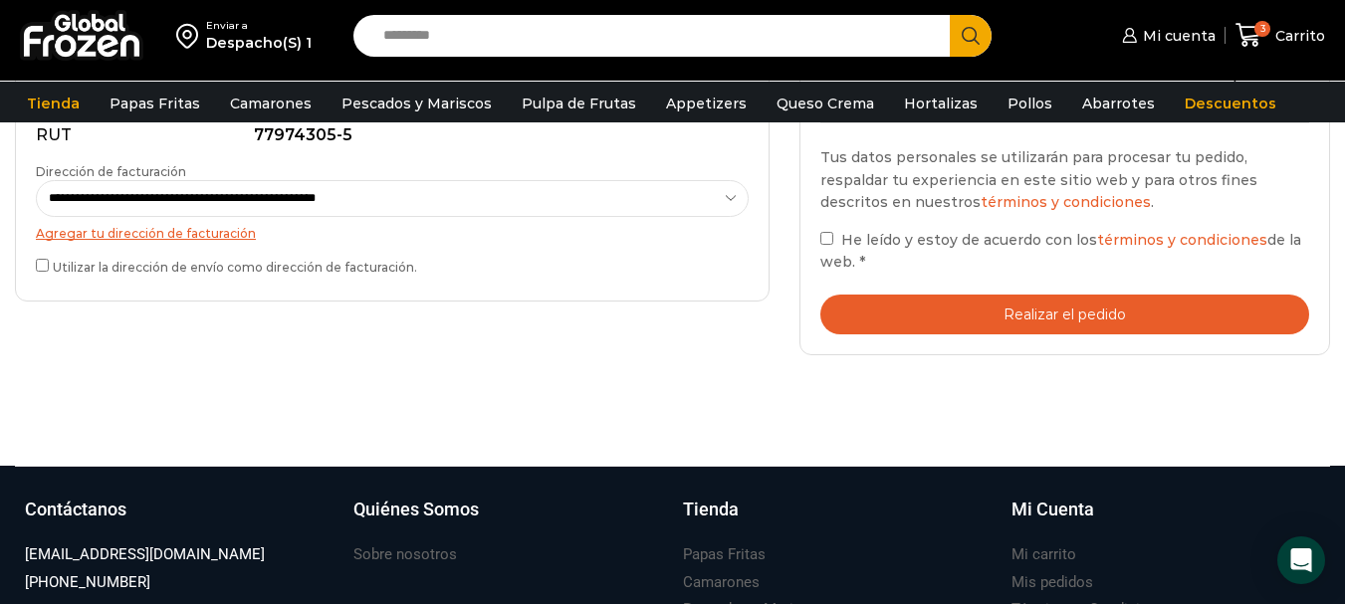
scroll to position [739, 0]
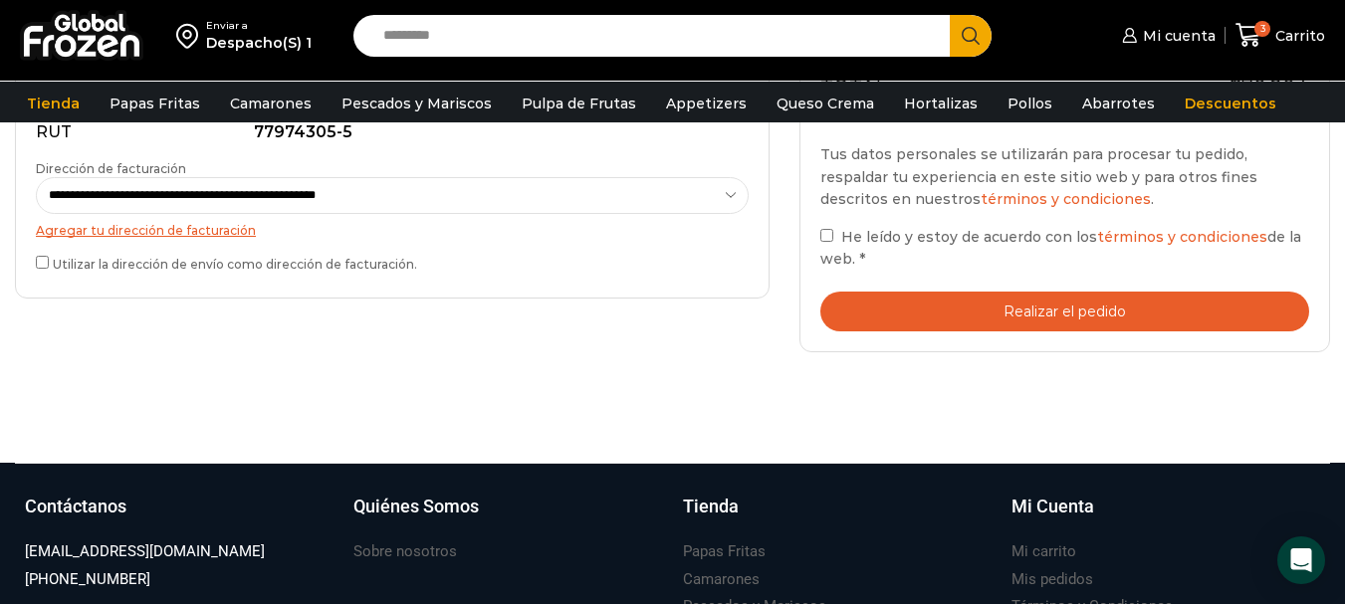
click at [1114, 312] on button "Realizar el pedido" at bounding box center [1064, 312] width 489 height 41
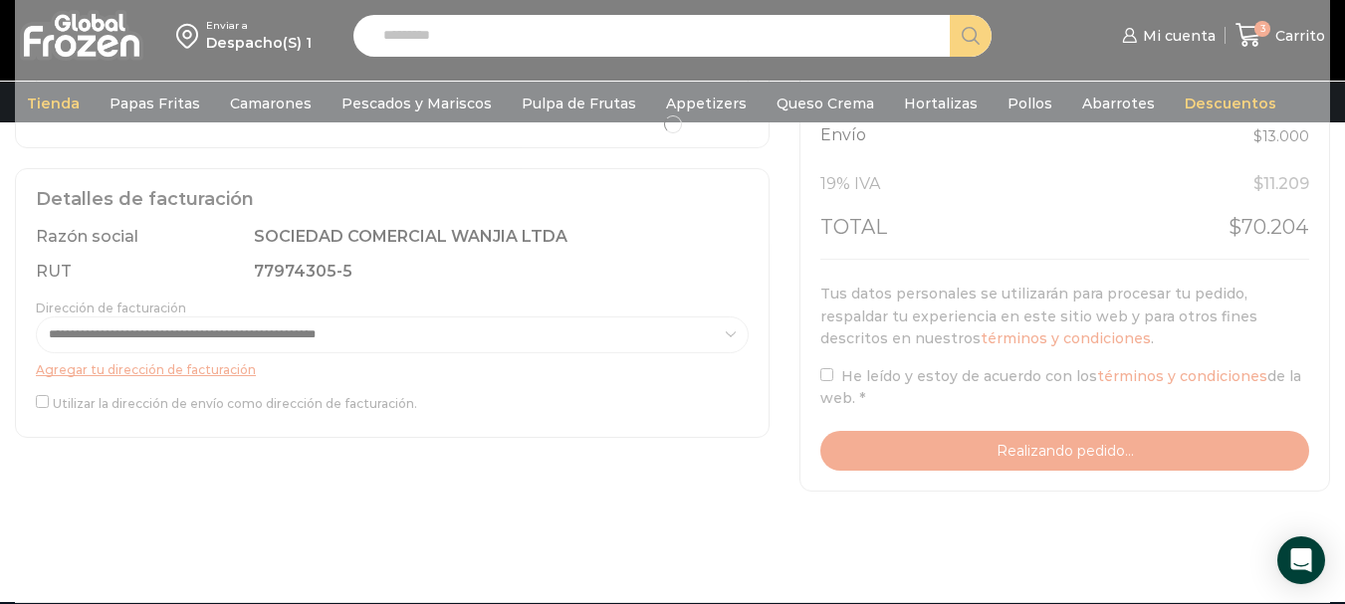
scroll to position [596, 0]
